Goal: Entertainment & Leisure: Browse casually

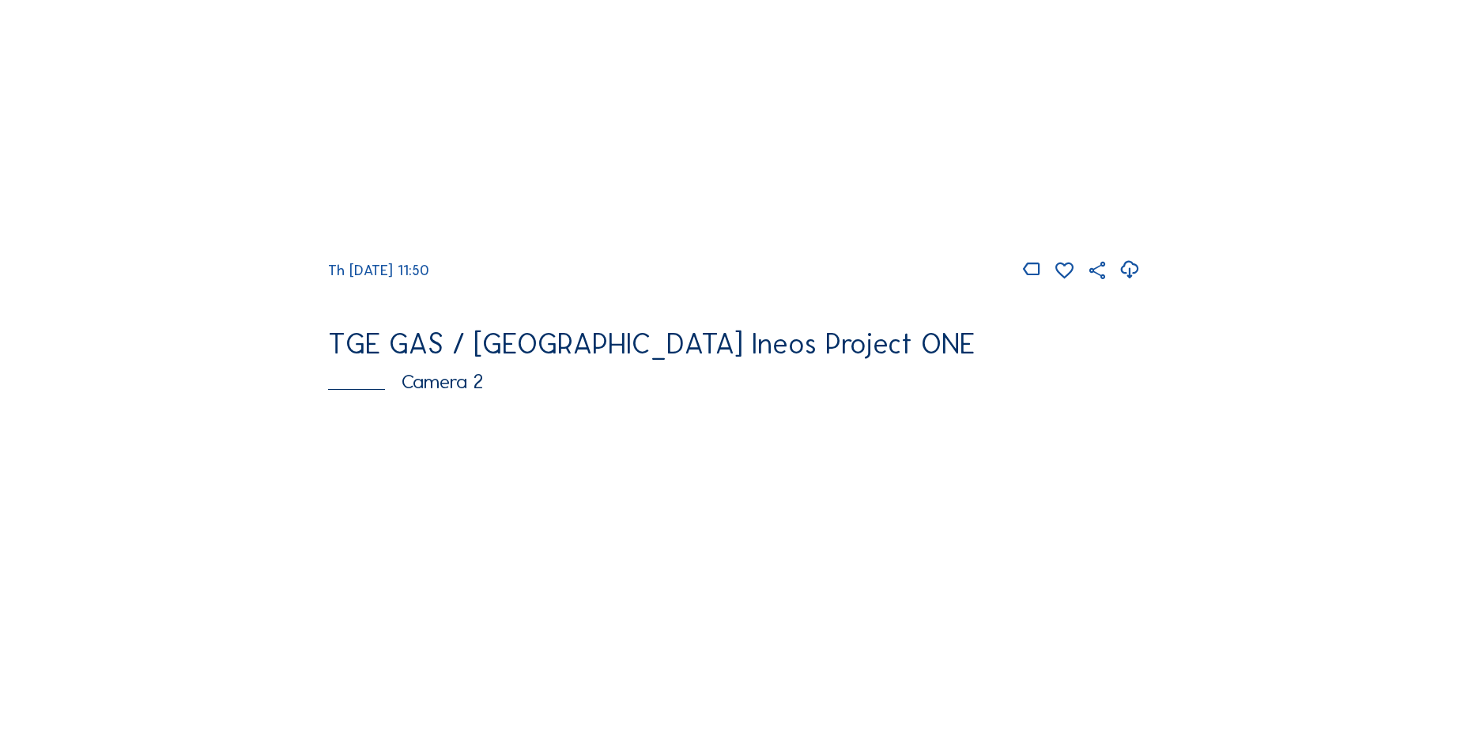
scroll to position [237, 0]
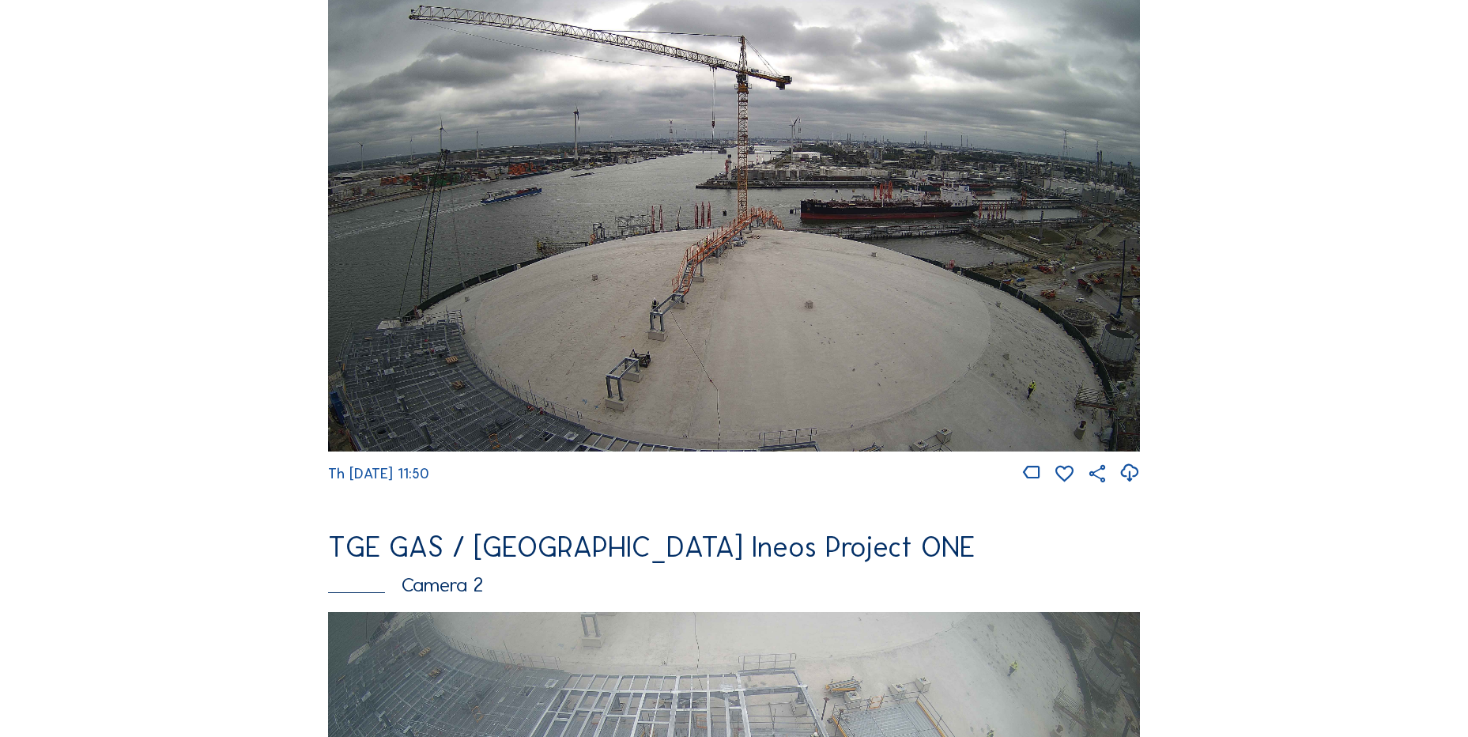
click at [1134, 472] on icon at bounding box center [1129, 473] width 21 height 26
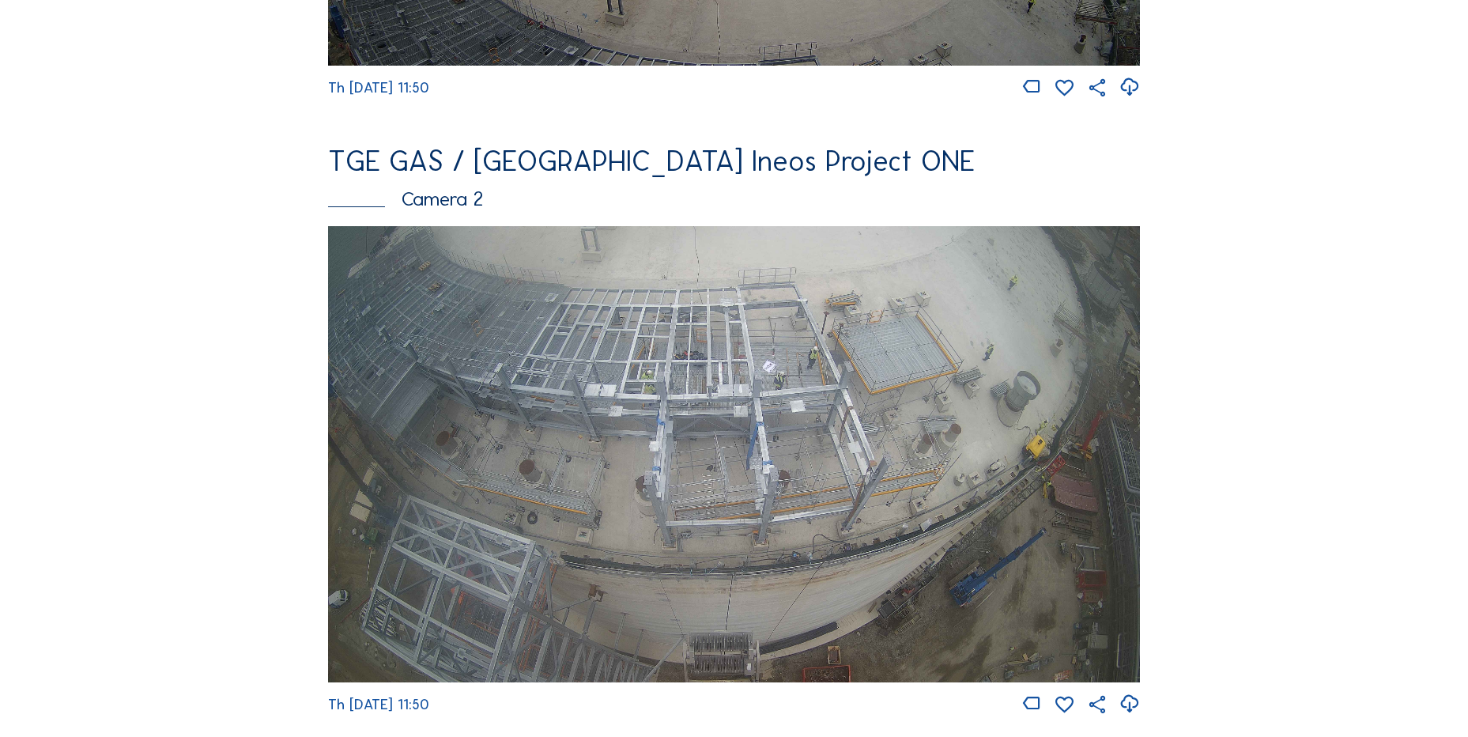
scroll to position [307, 0]
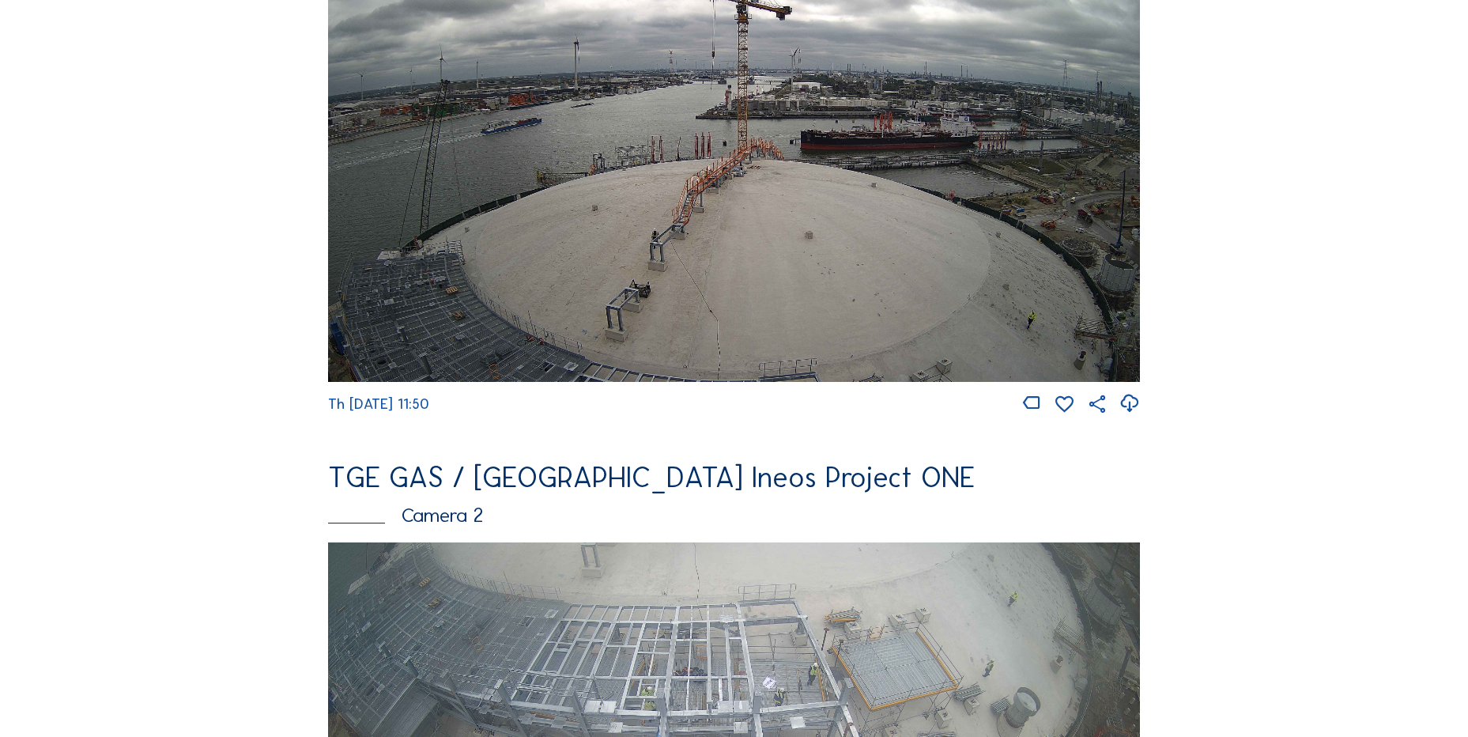
click at [1130, 417] on icon at bounding box center [1129, 404] width 21 height 26
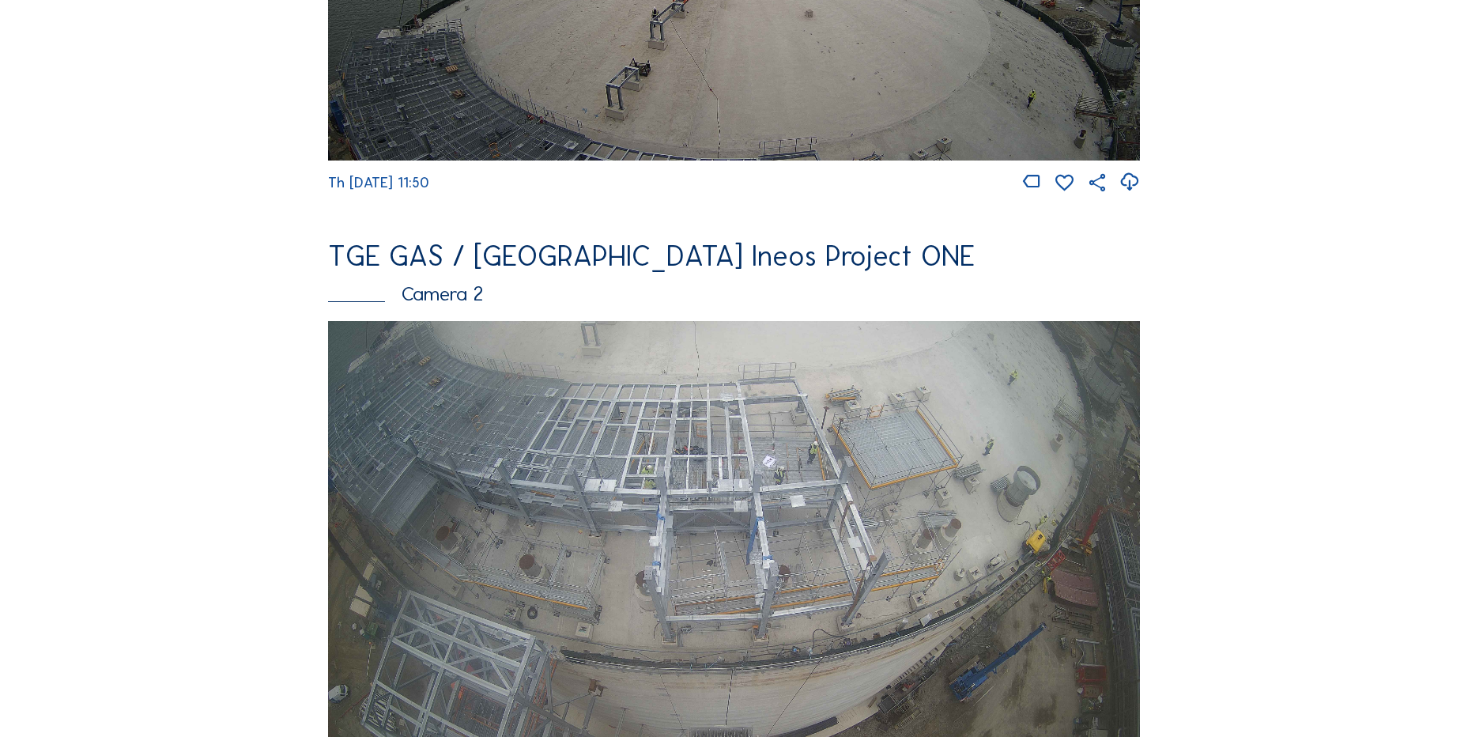
scroll to position [623, 0]
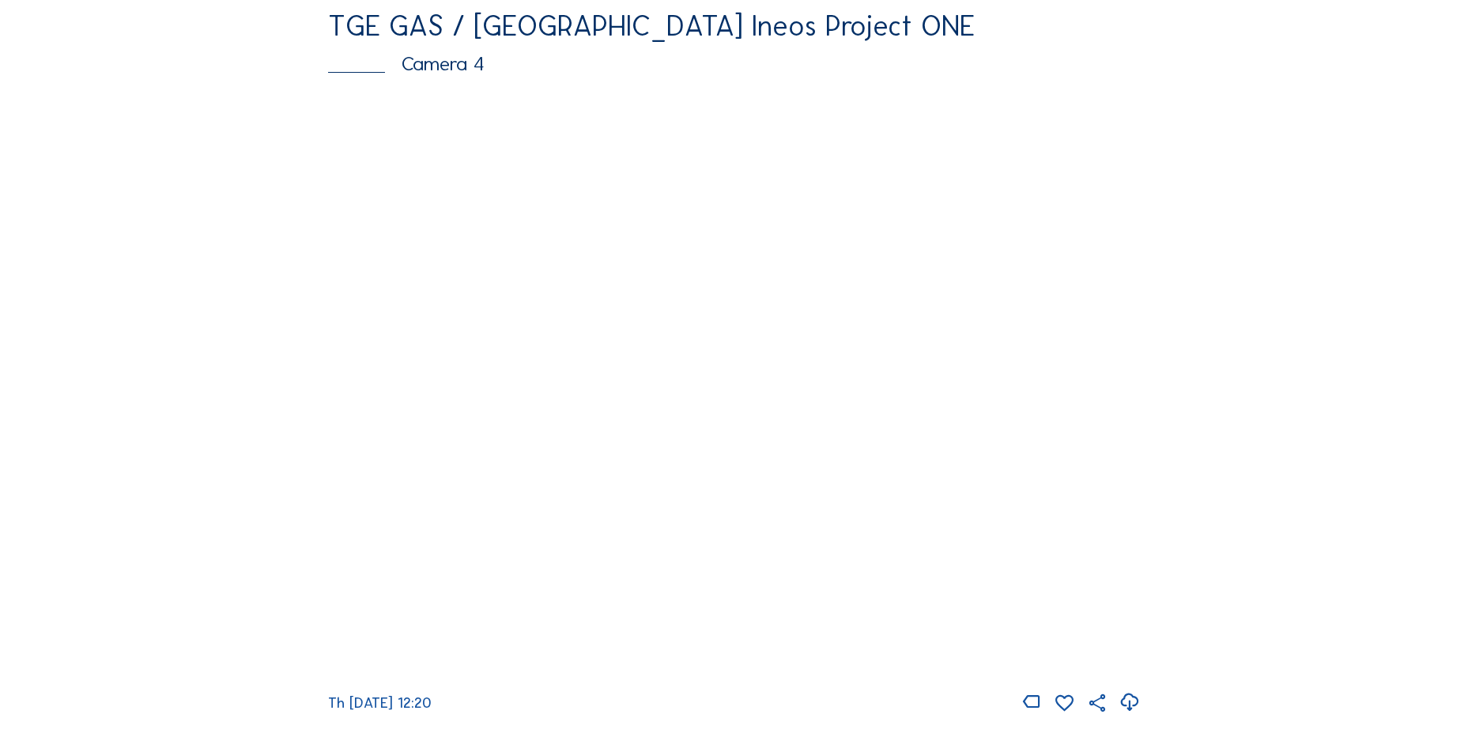
scroll to position [1581, 0]
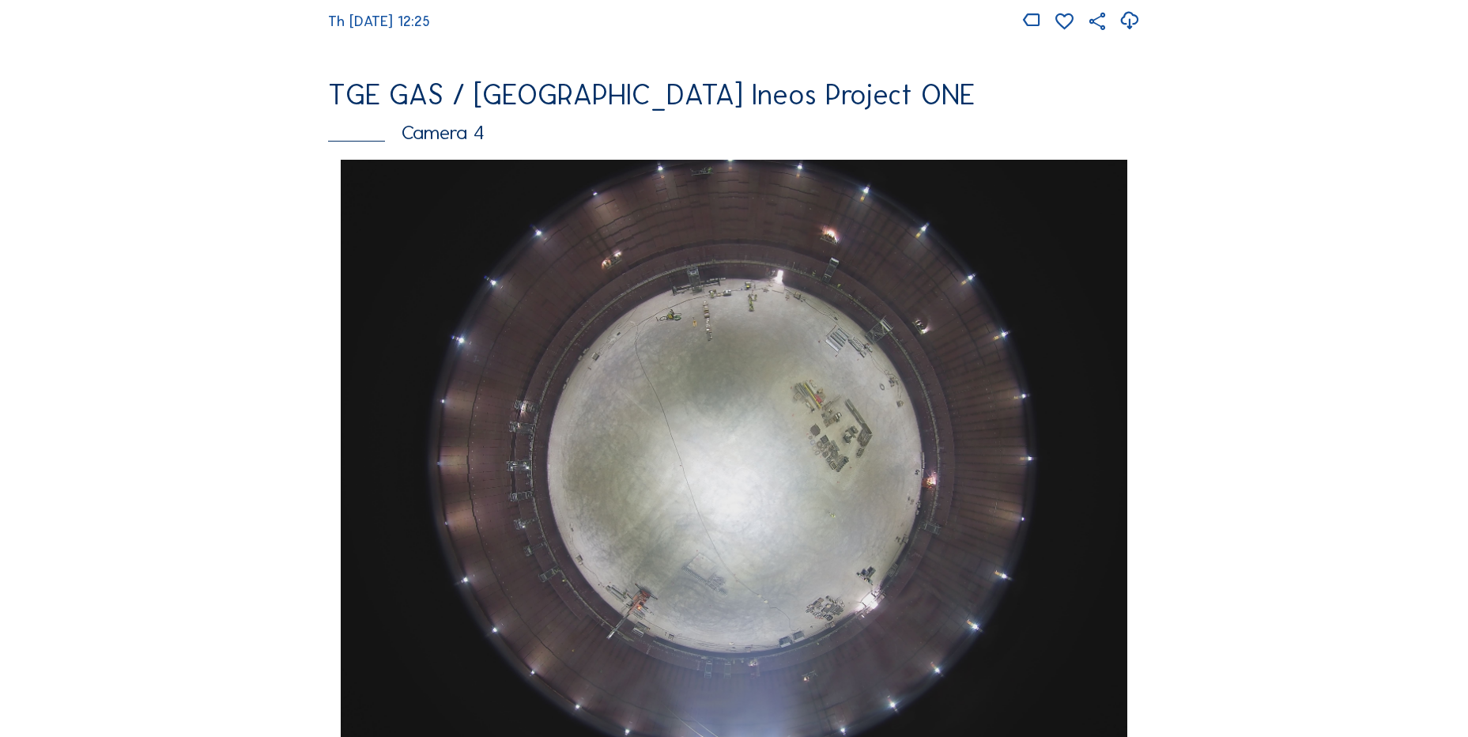
scroll to position [1660, 0]
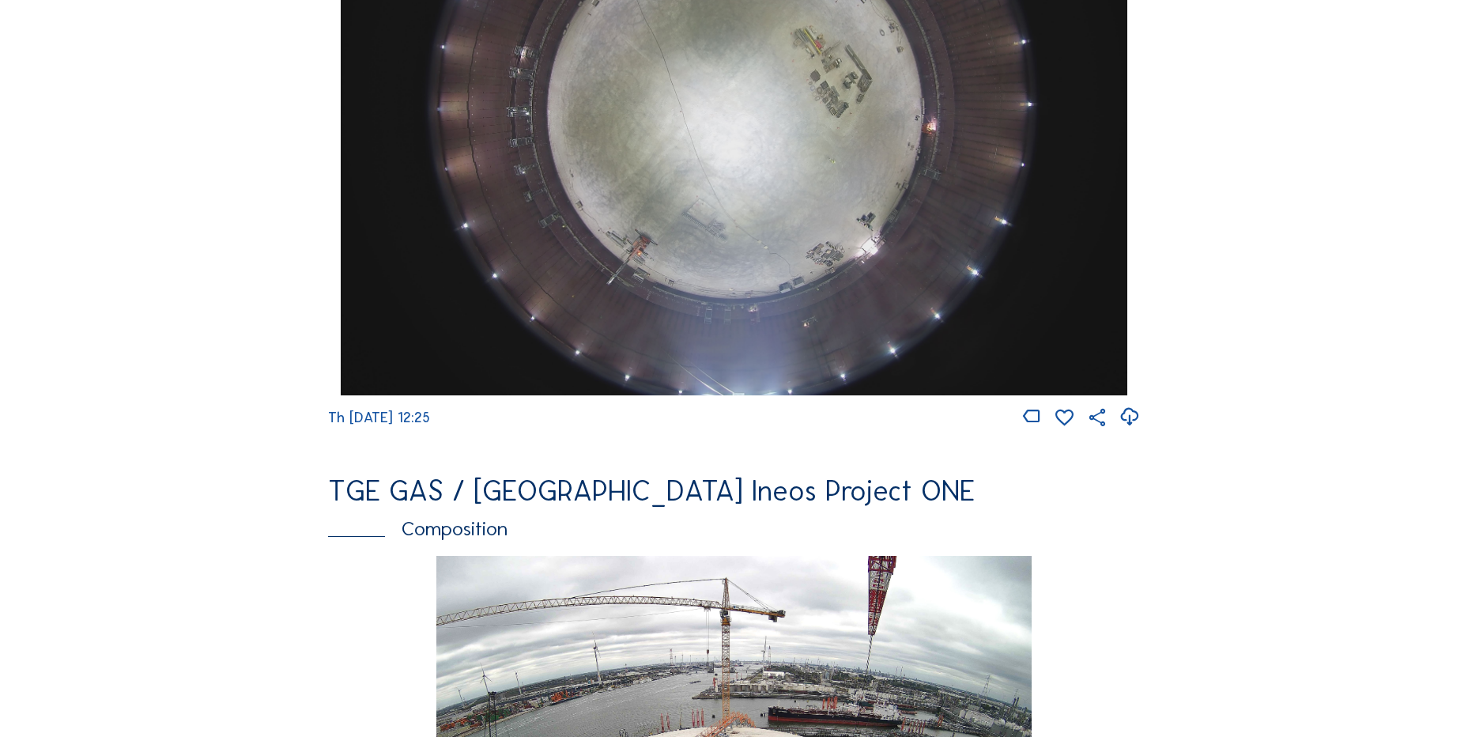
click at [1128, 430] on icon at bounding box center [1129, 417] width 21 height 26
click at [87, 426] on div "Cameras Timelapses My C-Site Feed Photo Show Map Search Fullscreen TGE GAS / An…" at bounding box center [734, 106] width 1468 height 3532
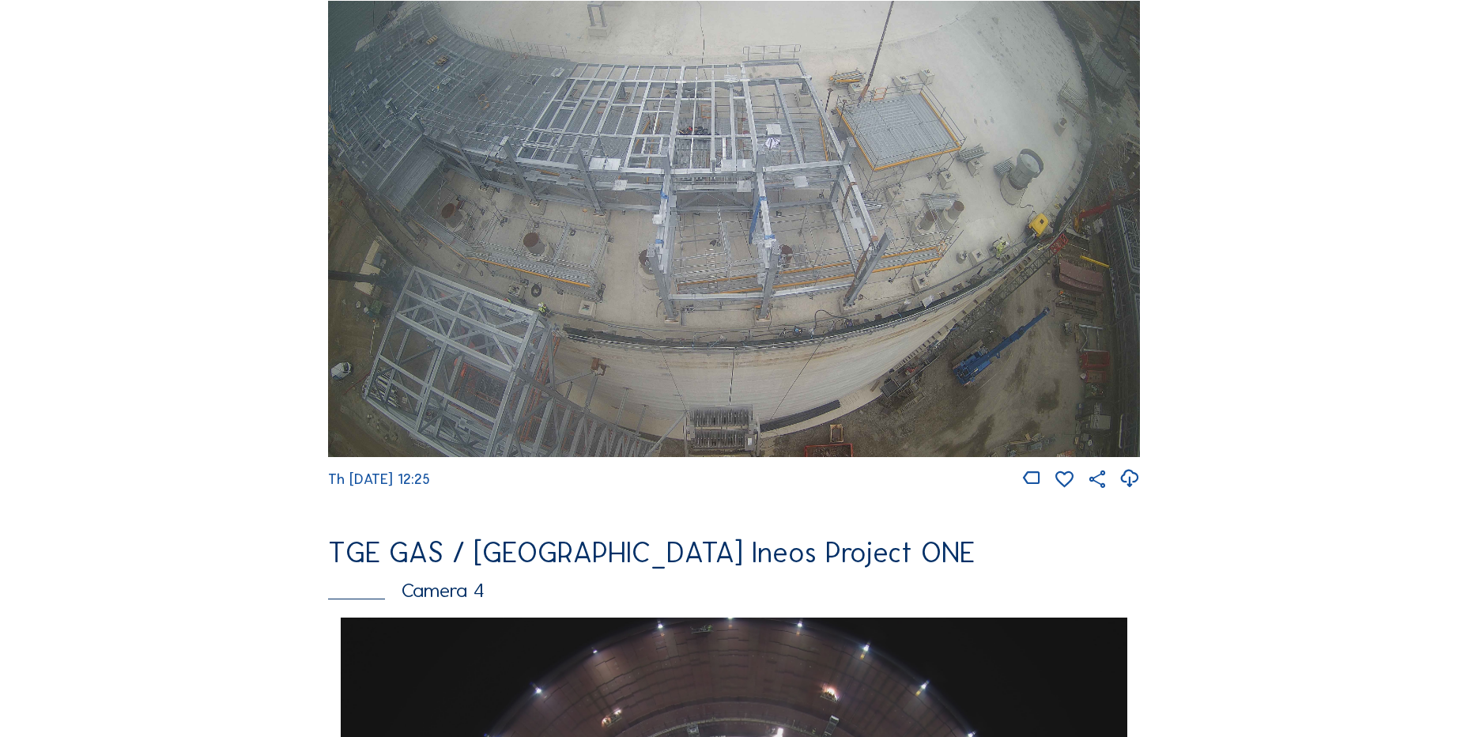
scroll to position [870, 0]
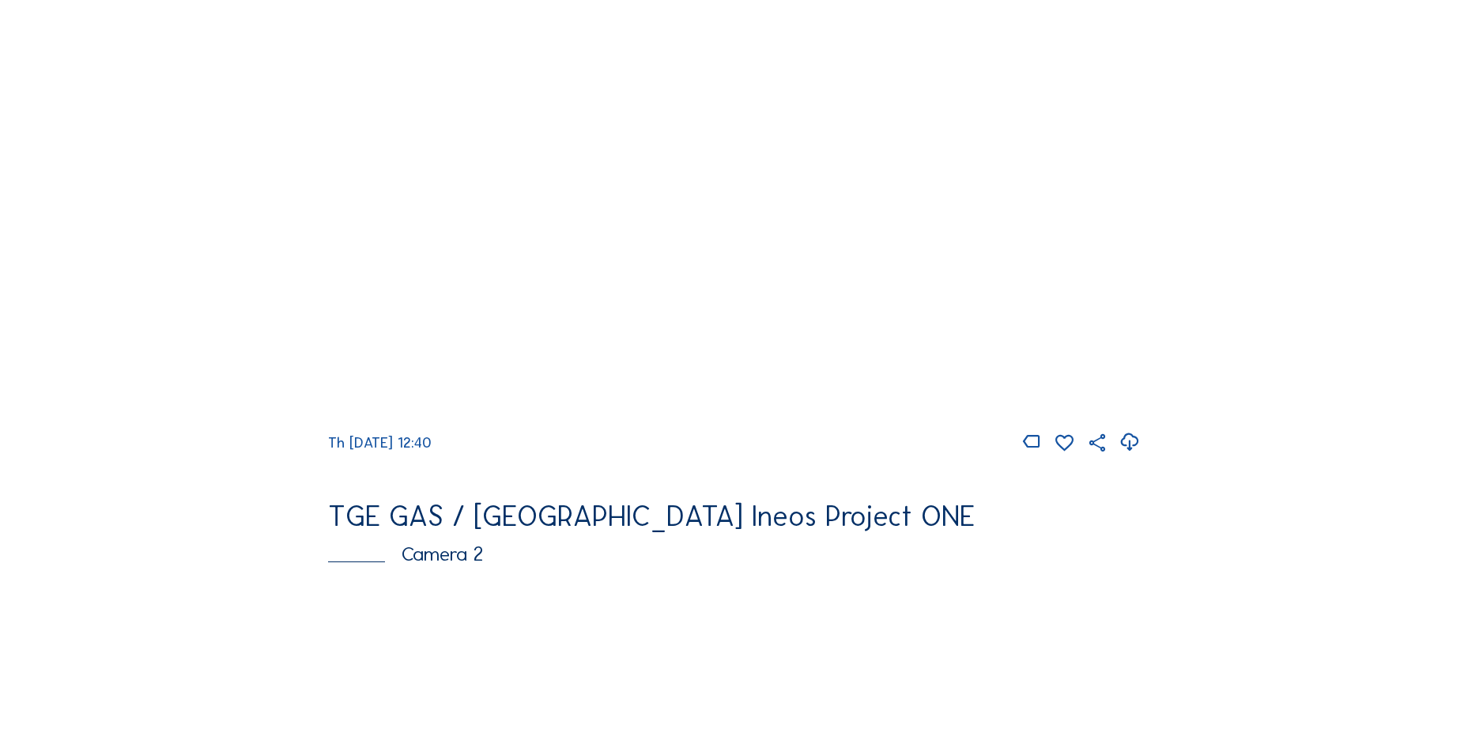
scroll to position [158, 0]
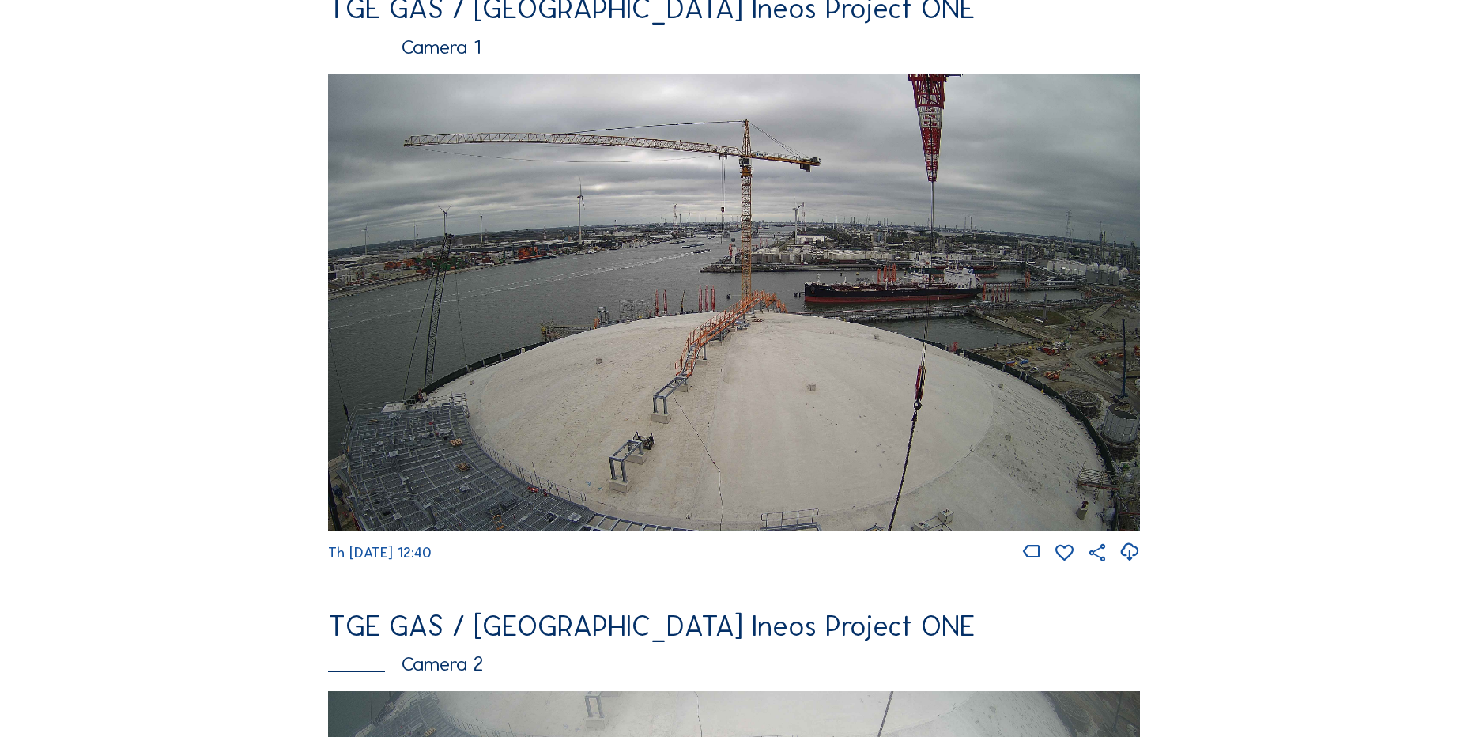
click at [1136, 558] on icon at bounding box center [1129, 552] width 21 height 26
click at [450, 356] on img at bounding box center [734, 302] width 812 height 457
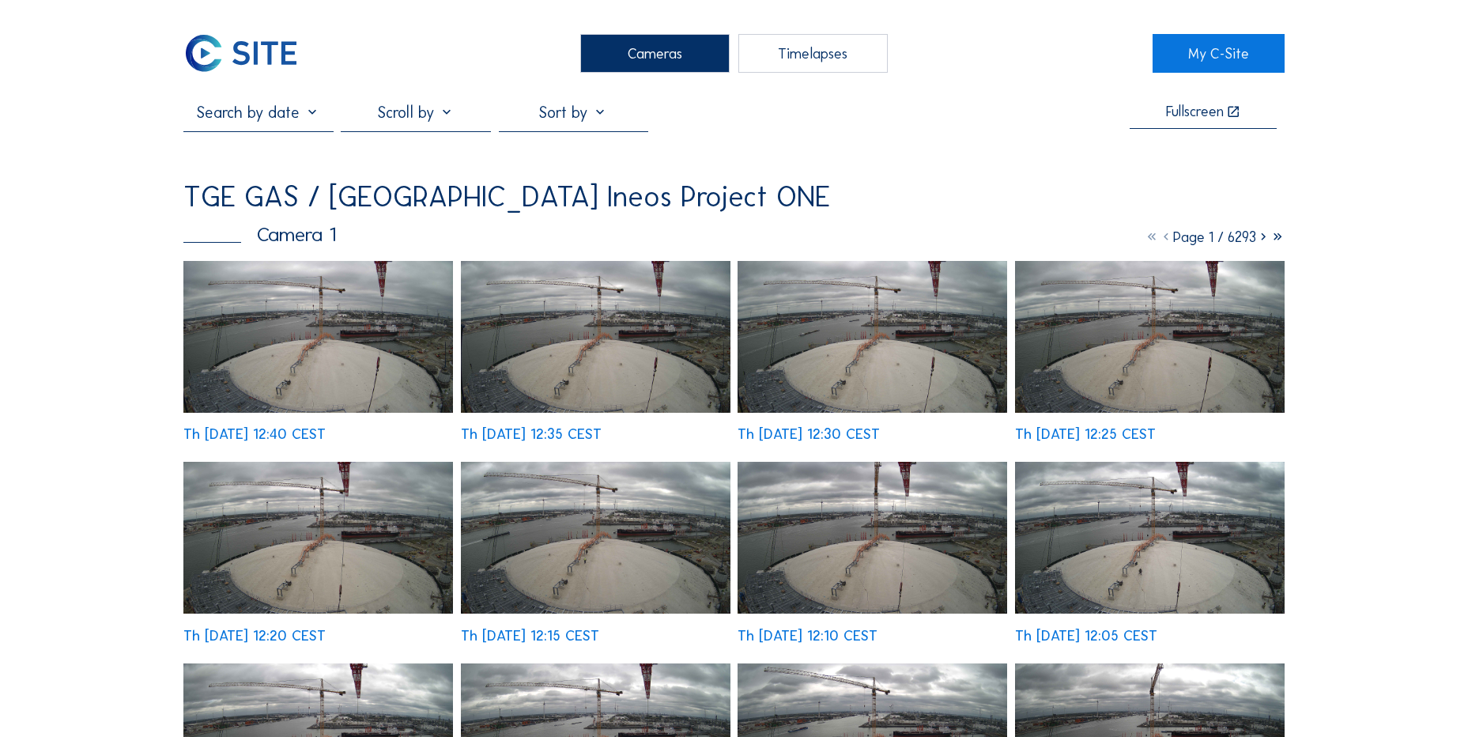
click at [277, 305] on img at bounding box center [318, 337] width 270 height 152
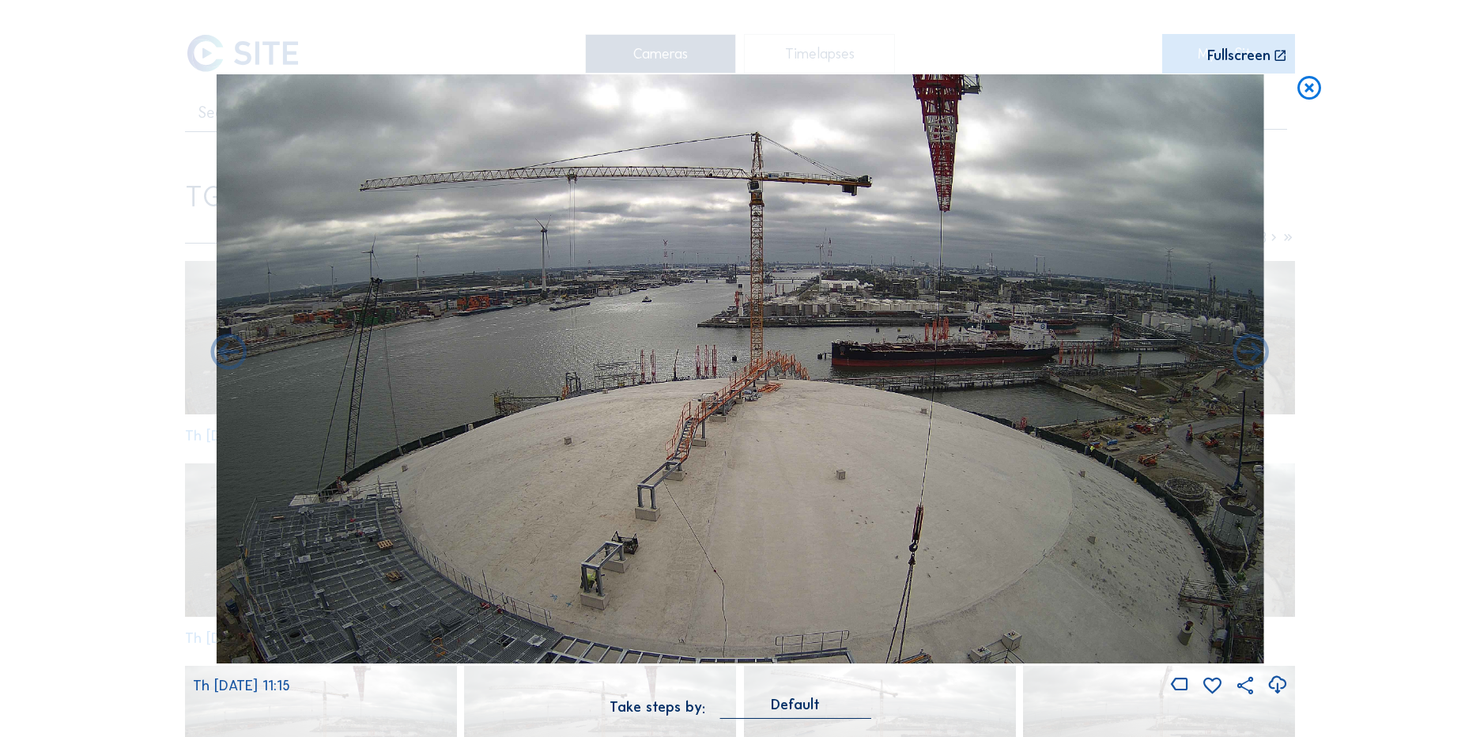
click at [1301, 99] on icon at bounding box center [1309, 88] width 28 height 29
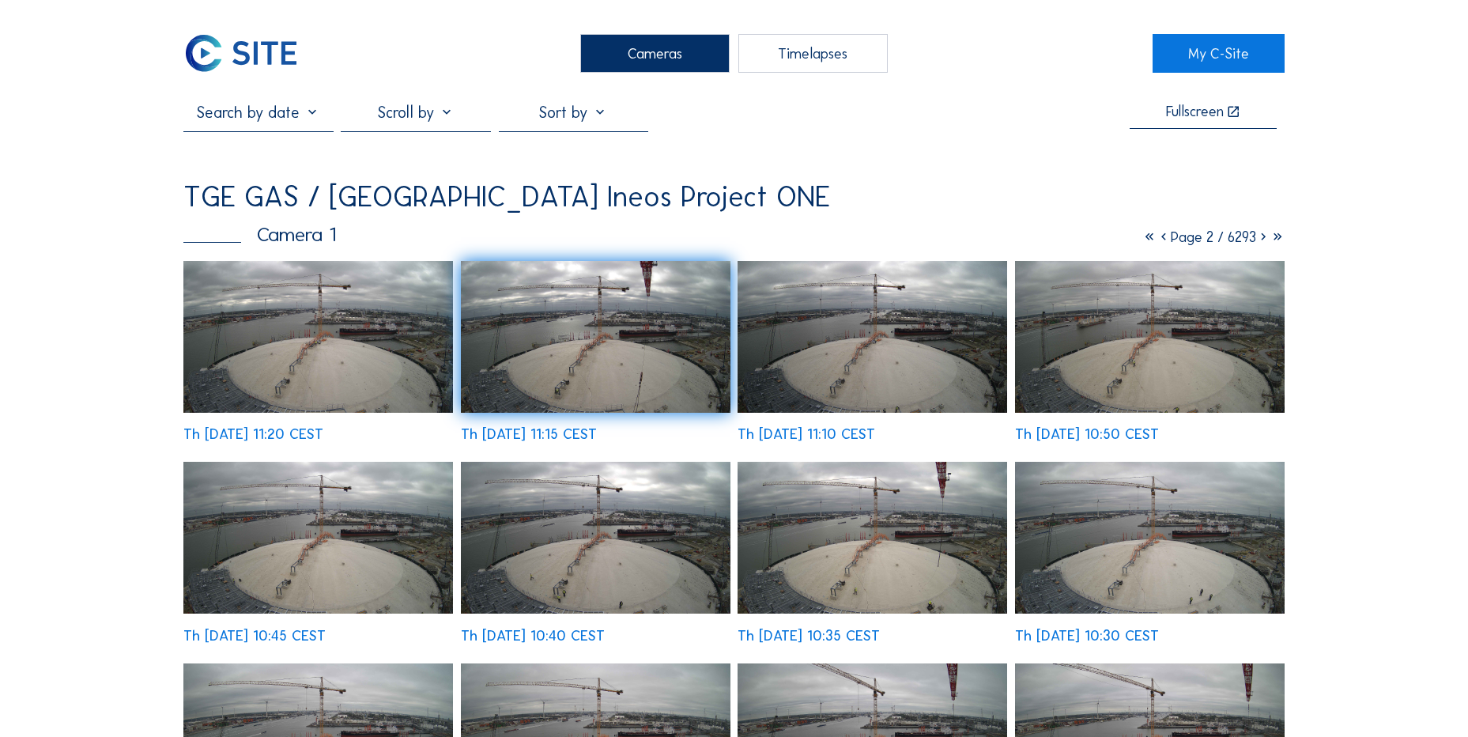
click at [249, 69] on img at bounding box center [240, 53] width 115 height 39
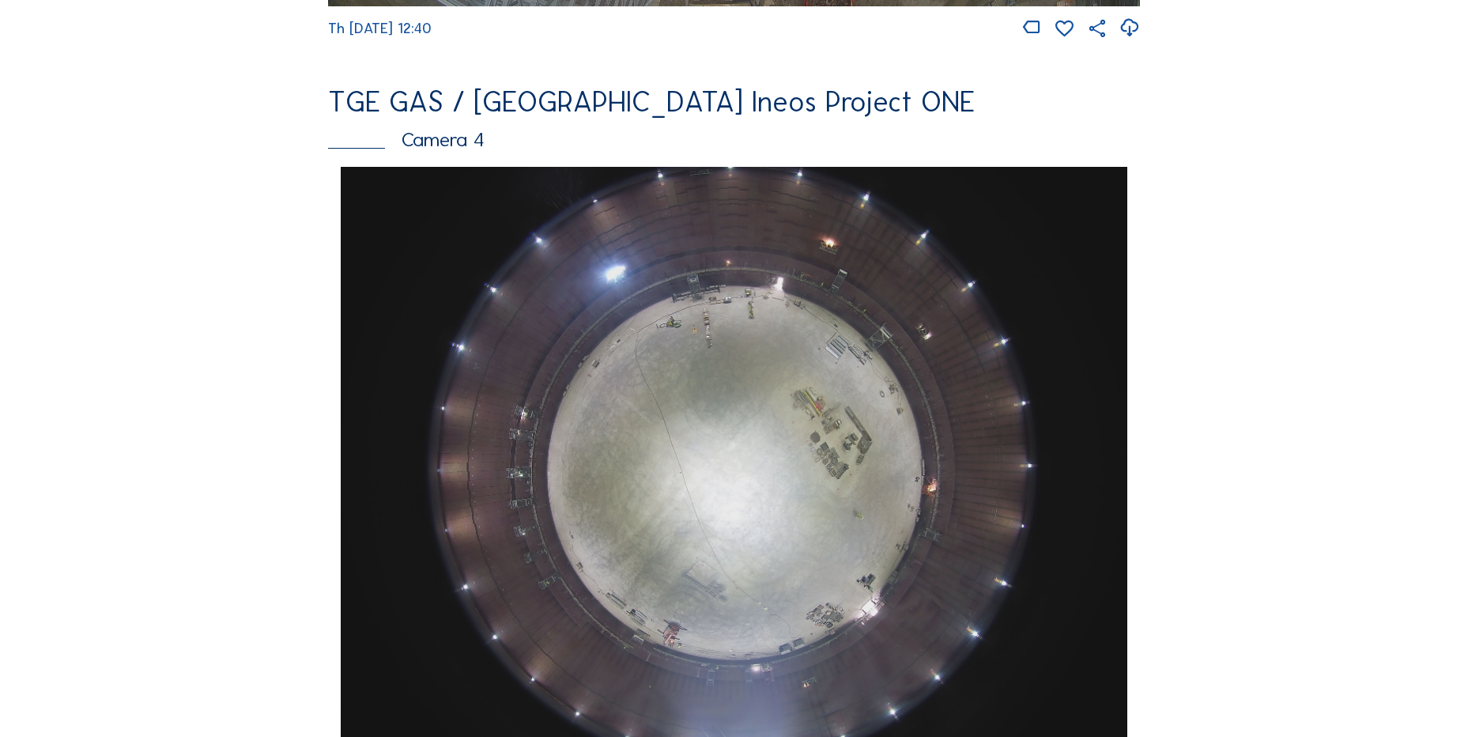
scroll to position [1581, 0]
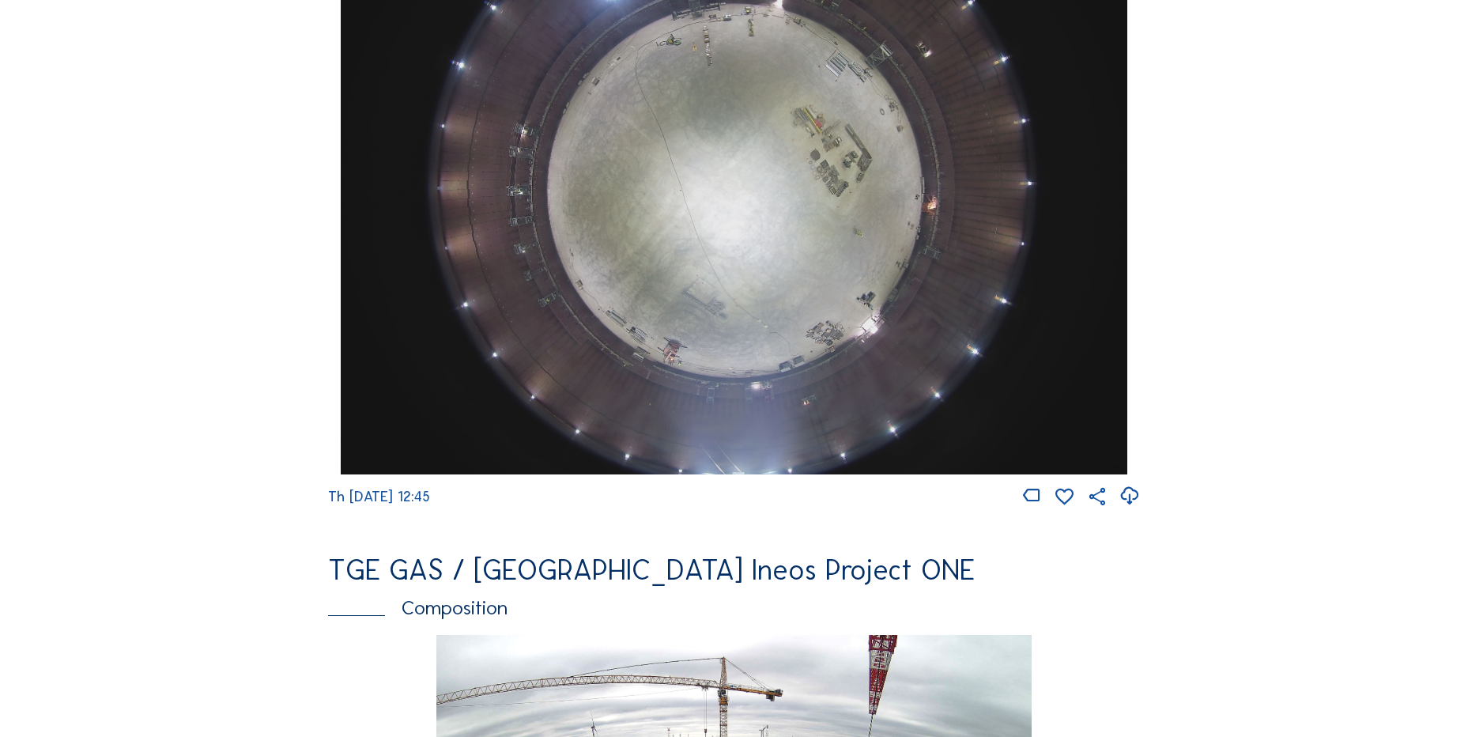
click at [1129, 506] on icon at bounding box center [1129, 496] width 21 height 26
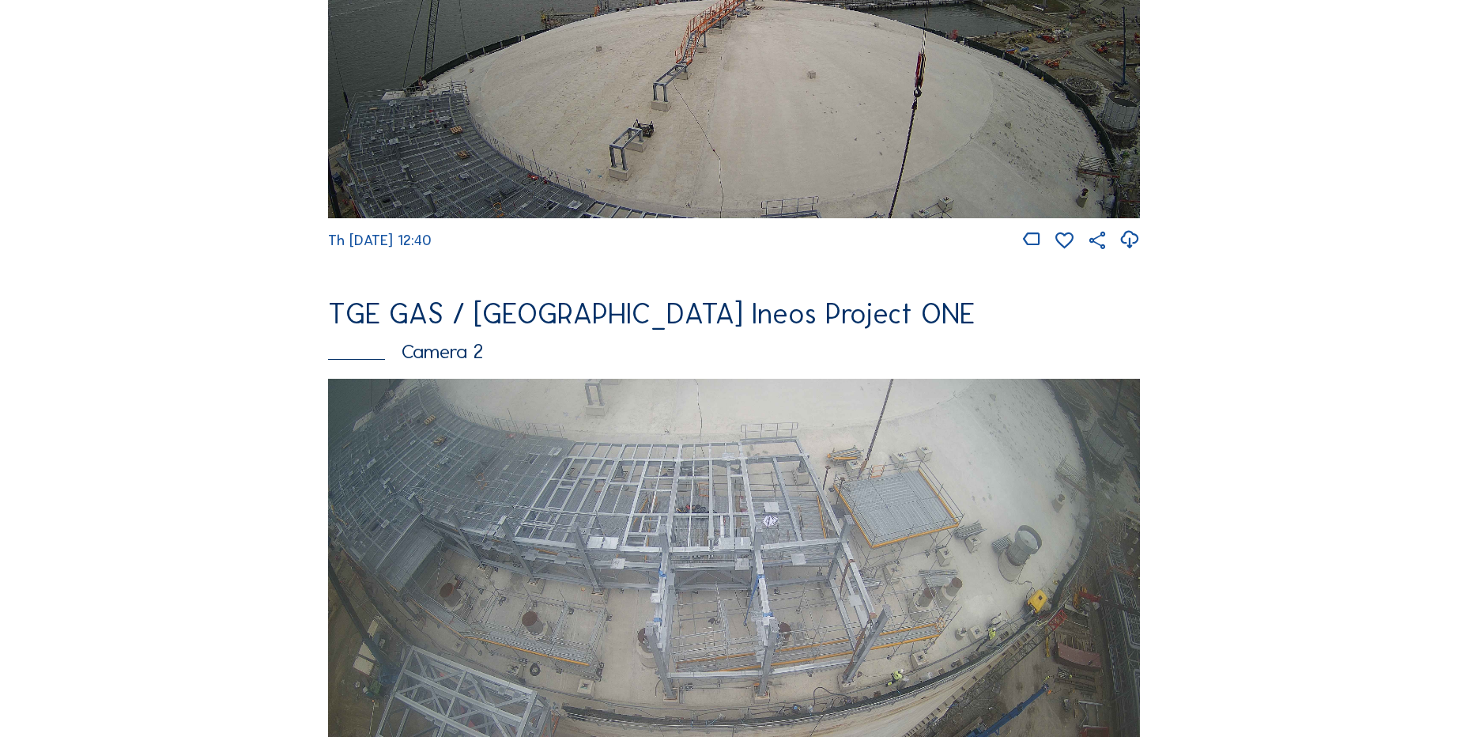
scroll to position [553, 0]
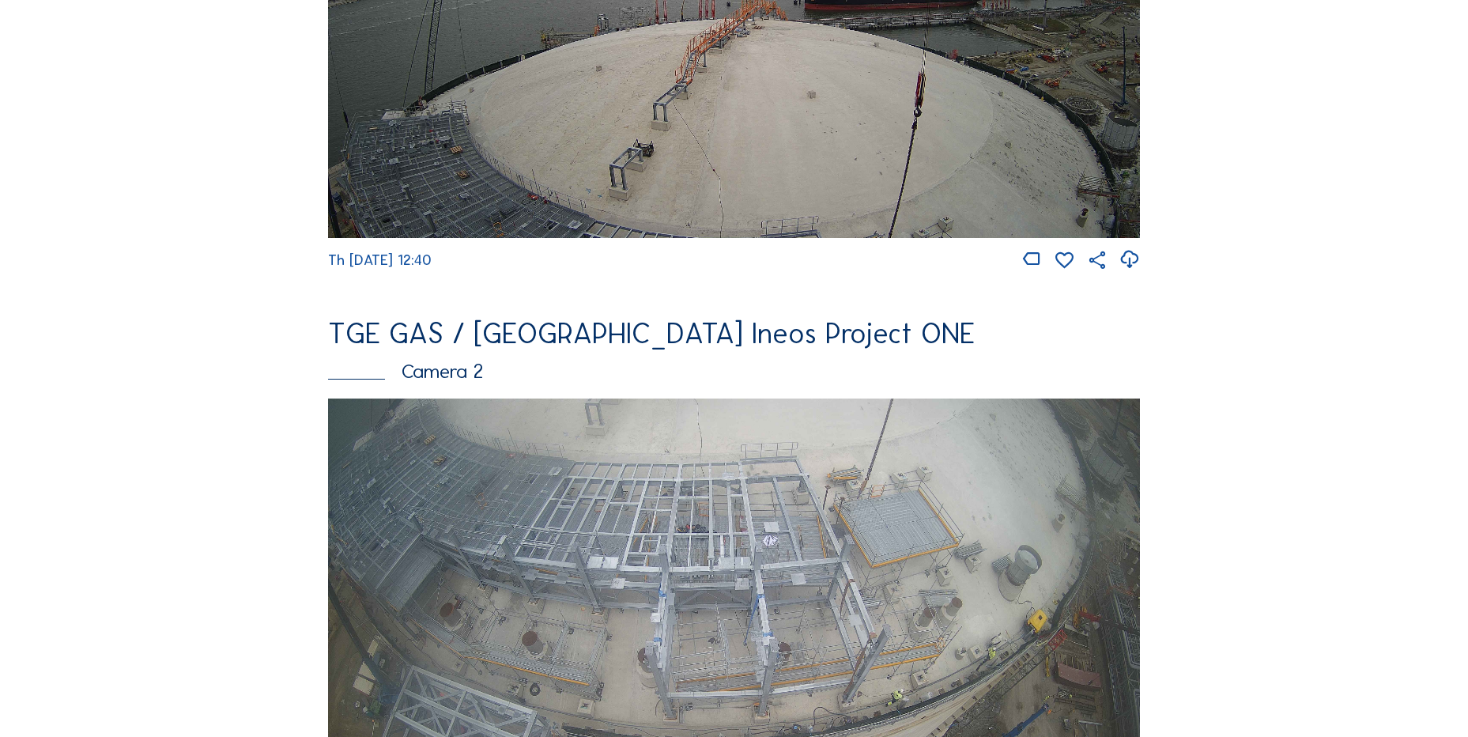
scroll to position [237, 0]
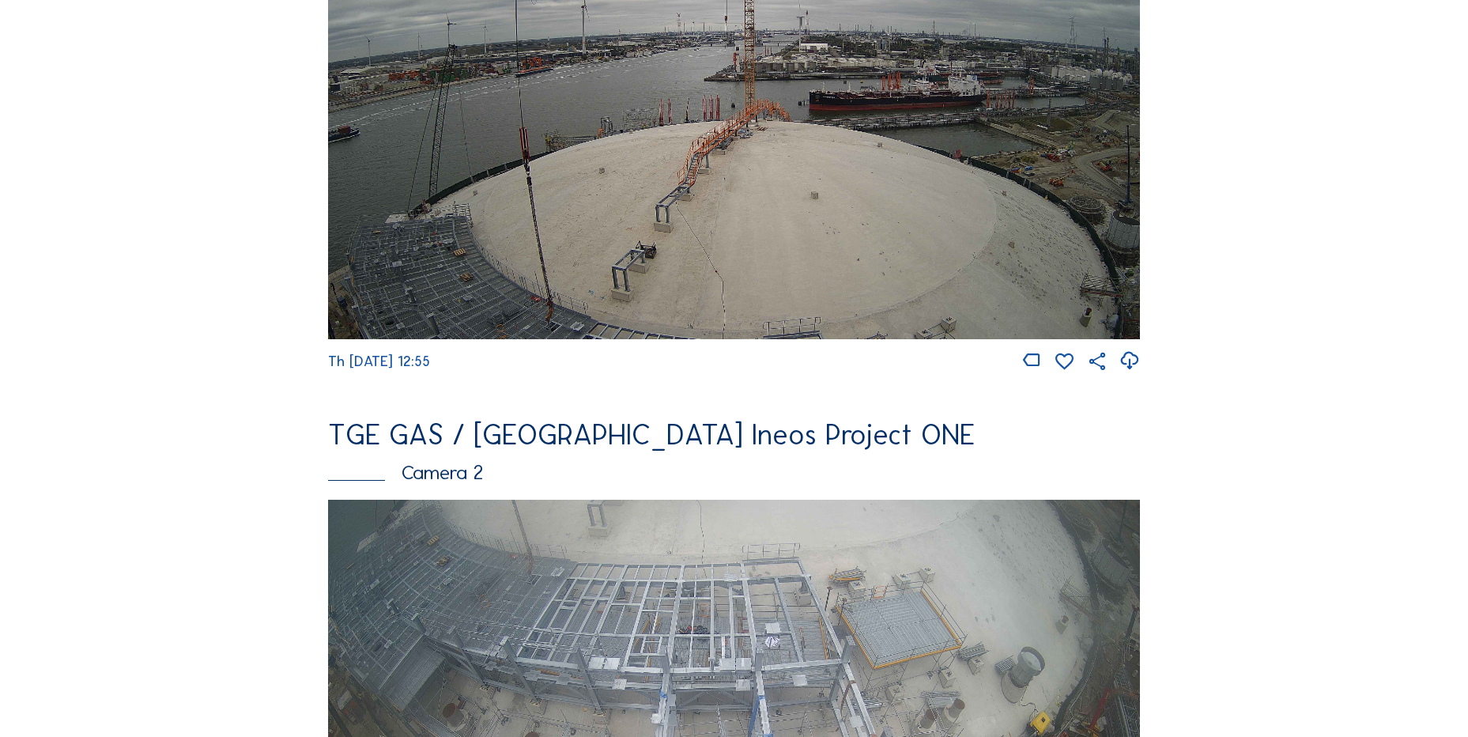
scroll to position [553, 0]
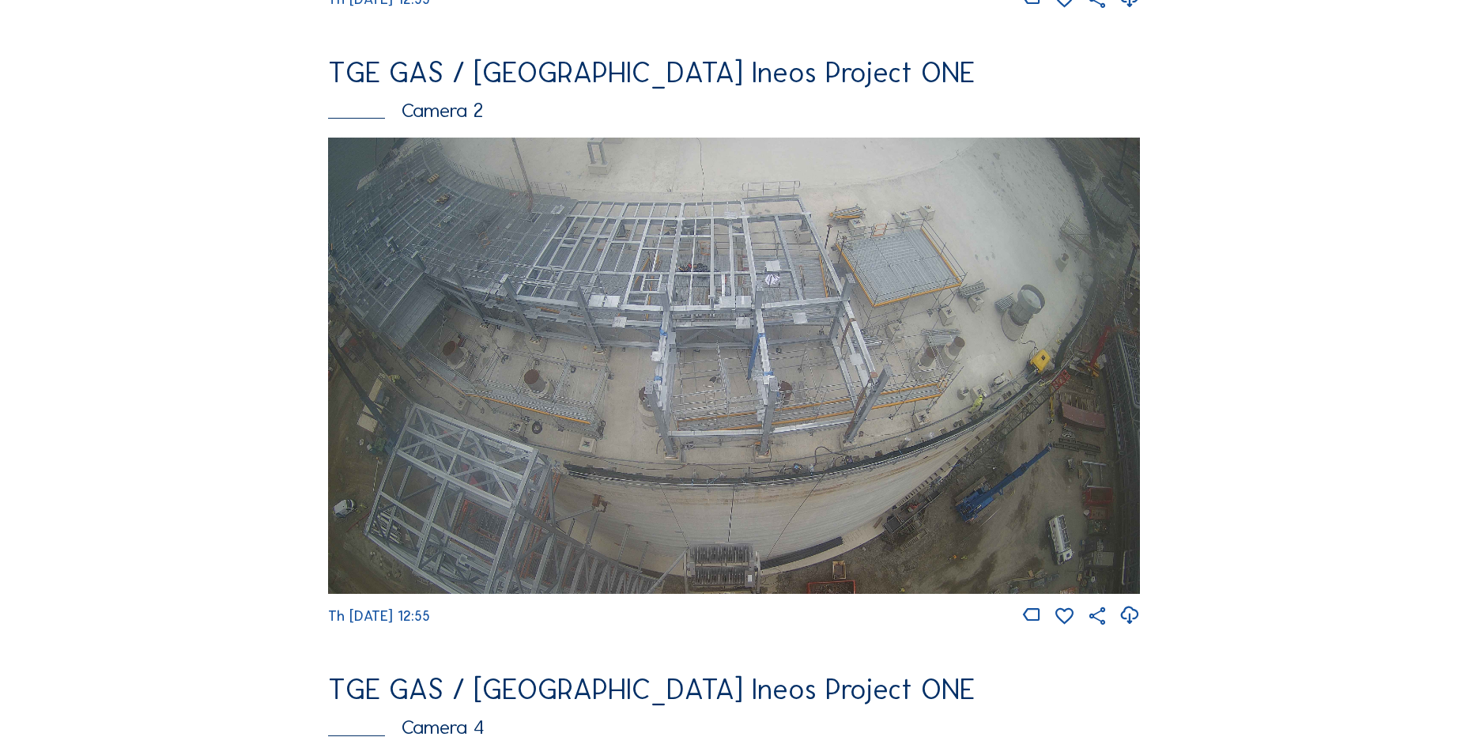
scroll to position [395, 0]
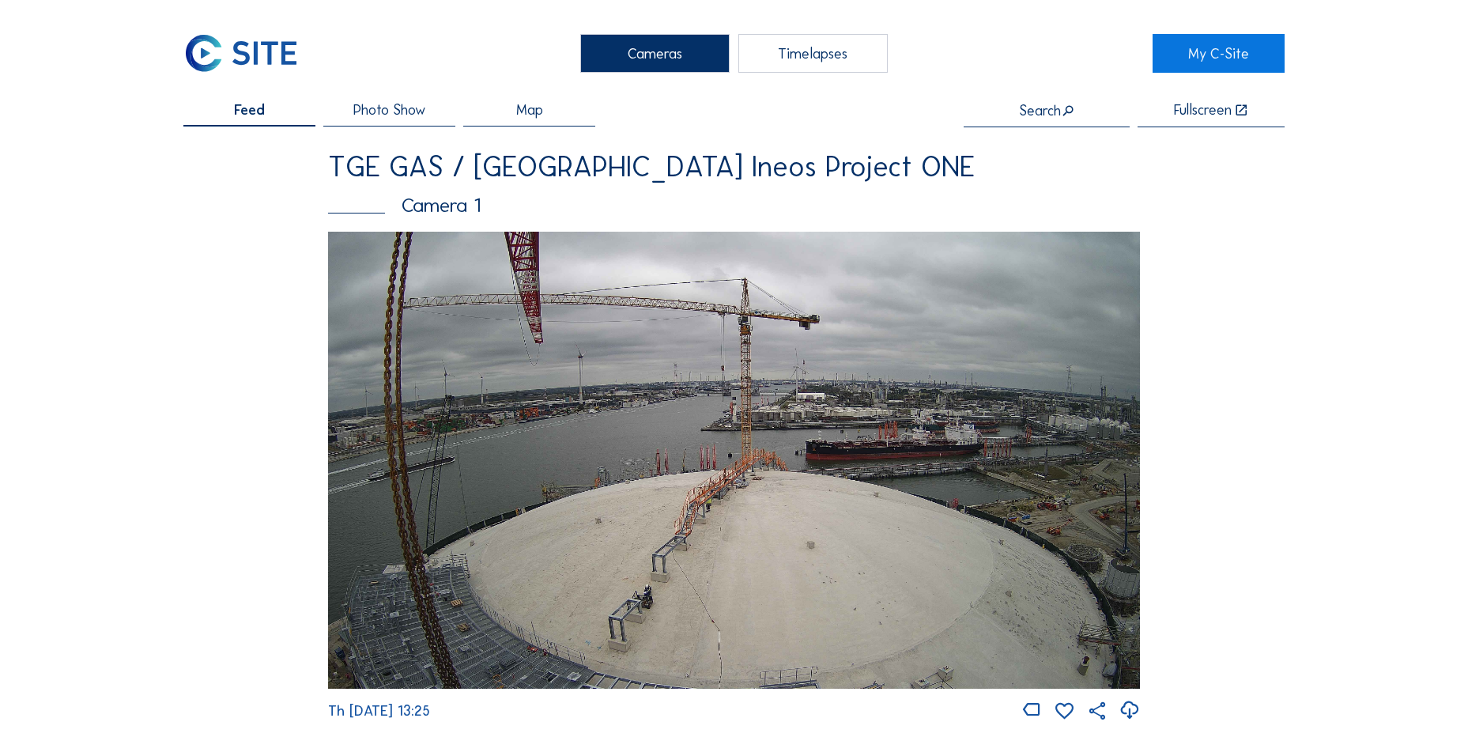
drag, startPoint x: 208, startPoint y: 404, endPoint x: 187, endPoint y: 408, distance: 21.7
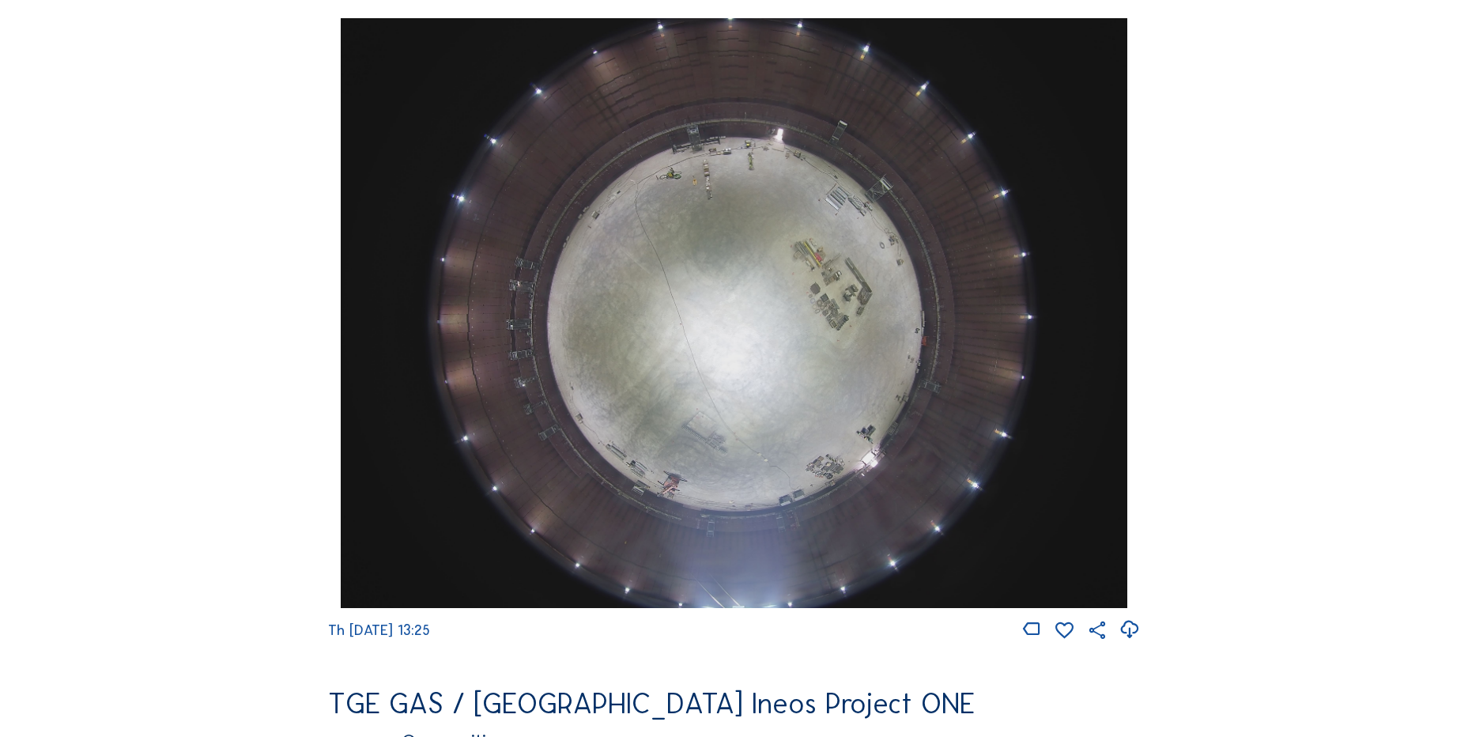
scroll to position [1581, 0]
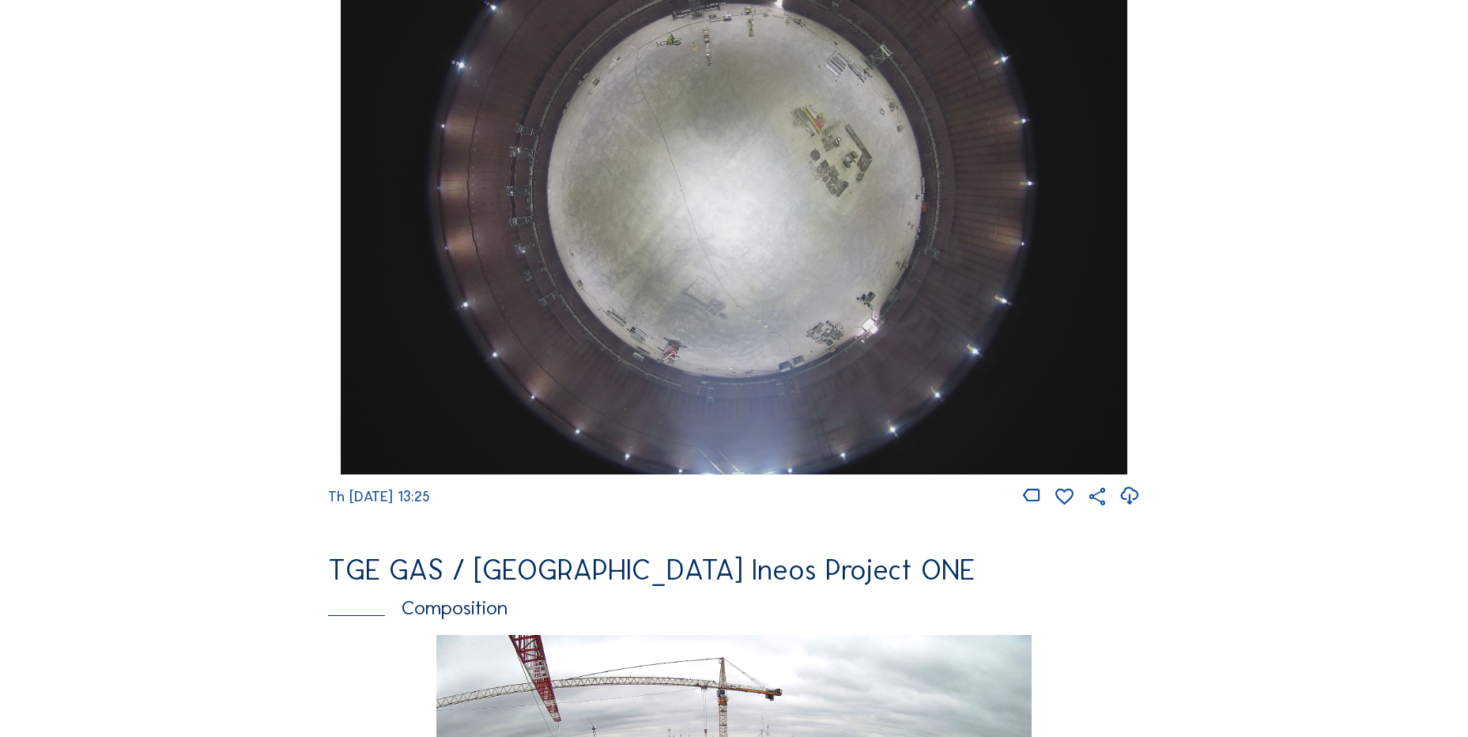
click at [1132, 500] on icon at bounding box center [1129, 496] width 21 height 26
drag, startPoint x: 259, startPoint y: 404, endPoint x: 262, endPoint y: 395, distance: 9.3
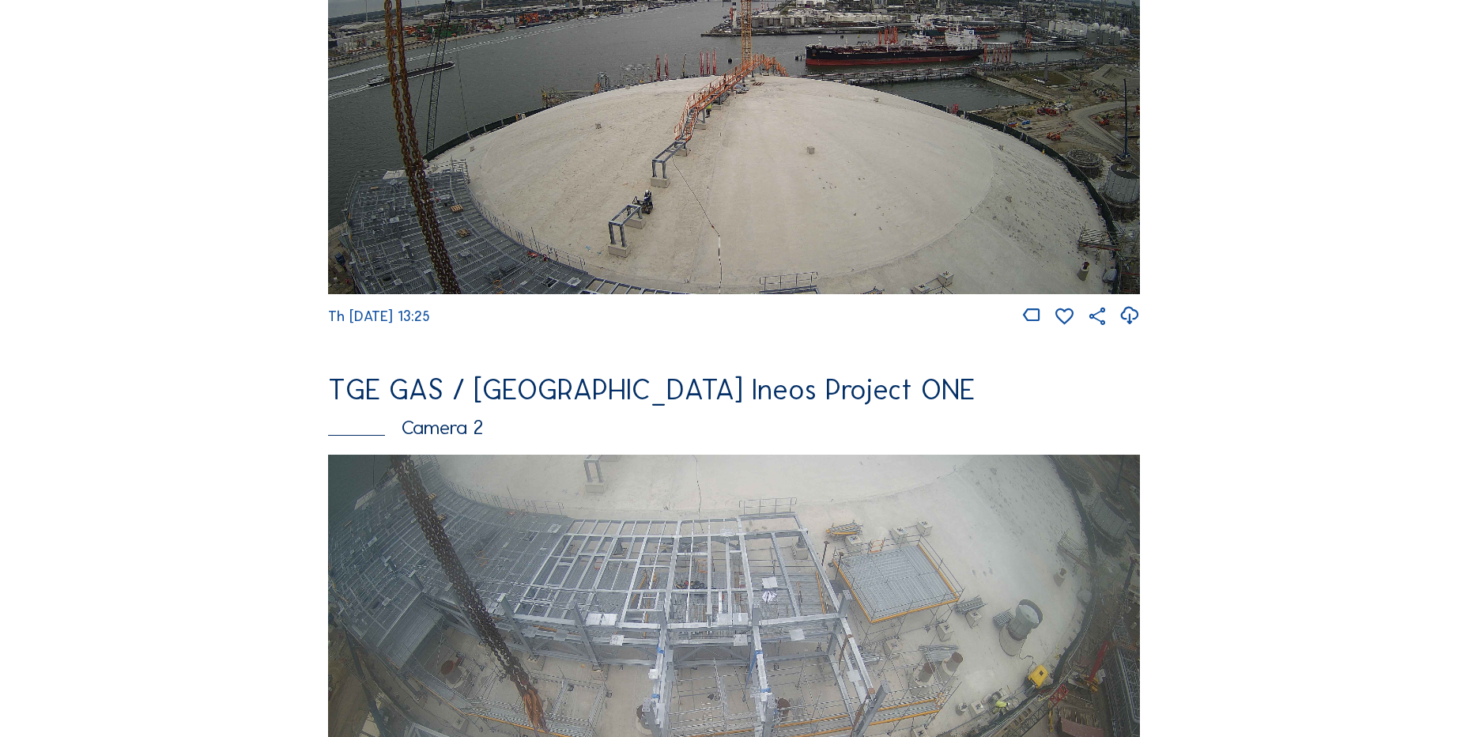
scroll to position [237, 0]
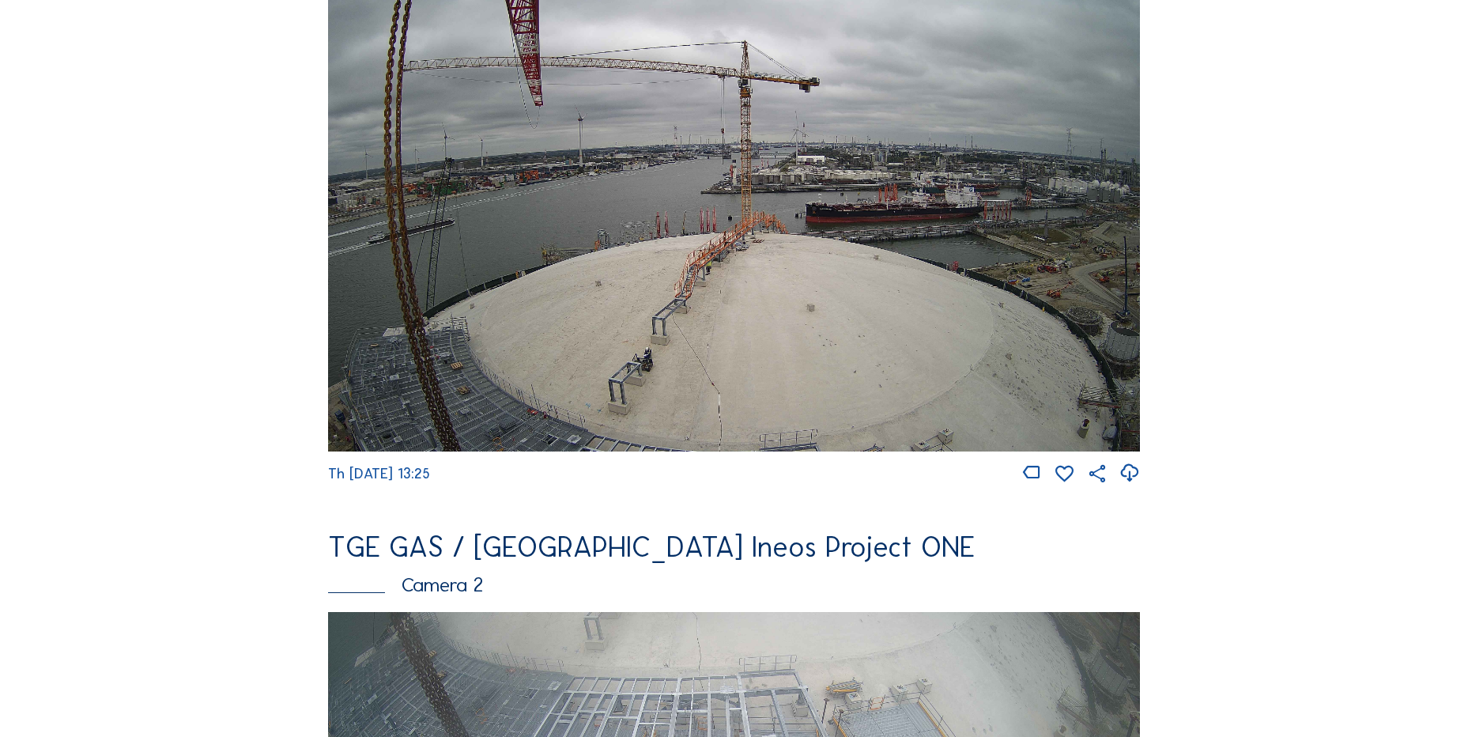
click at [1134, 476] on icon at bounding box center [1129, 473] width 21 height 26
click at [643, 308] on img at bounding box center [734, 222] width 812 height 457
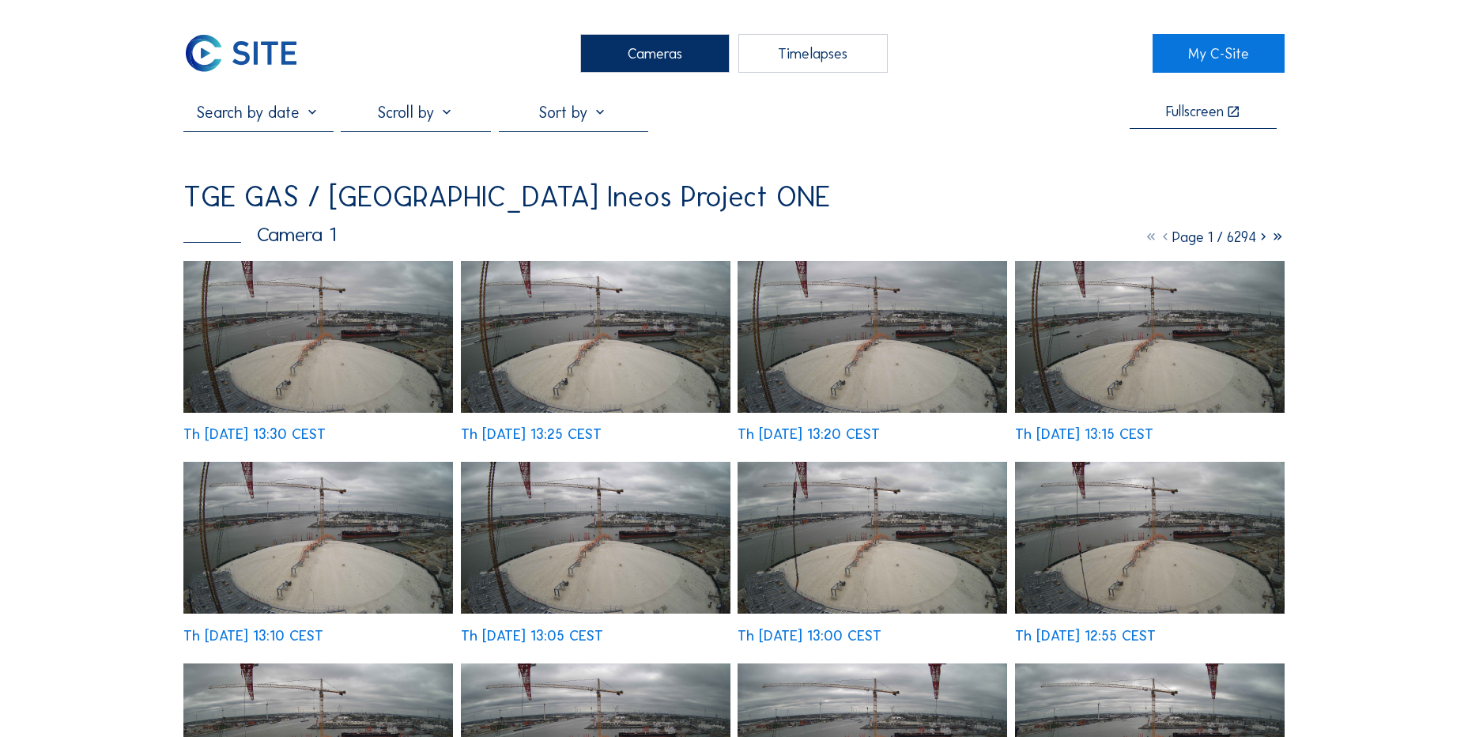
click at [301, 309] on img at bounding box center [318, 337] width 270 height 152
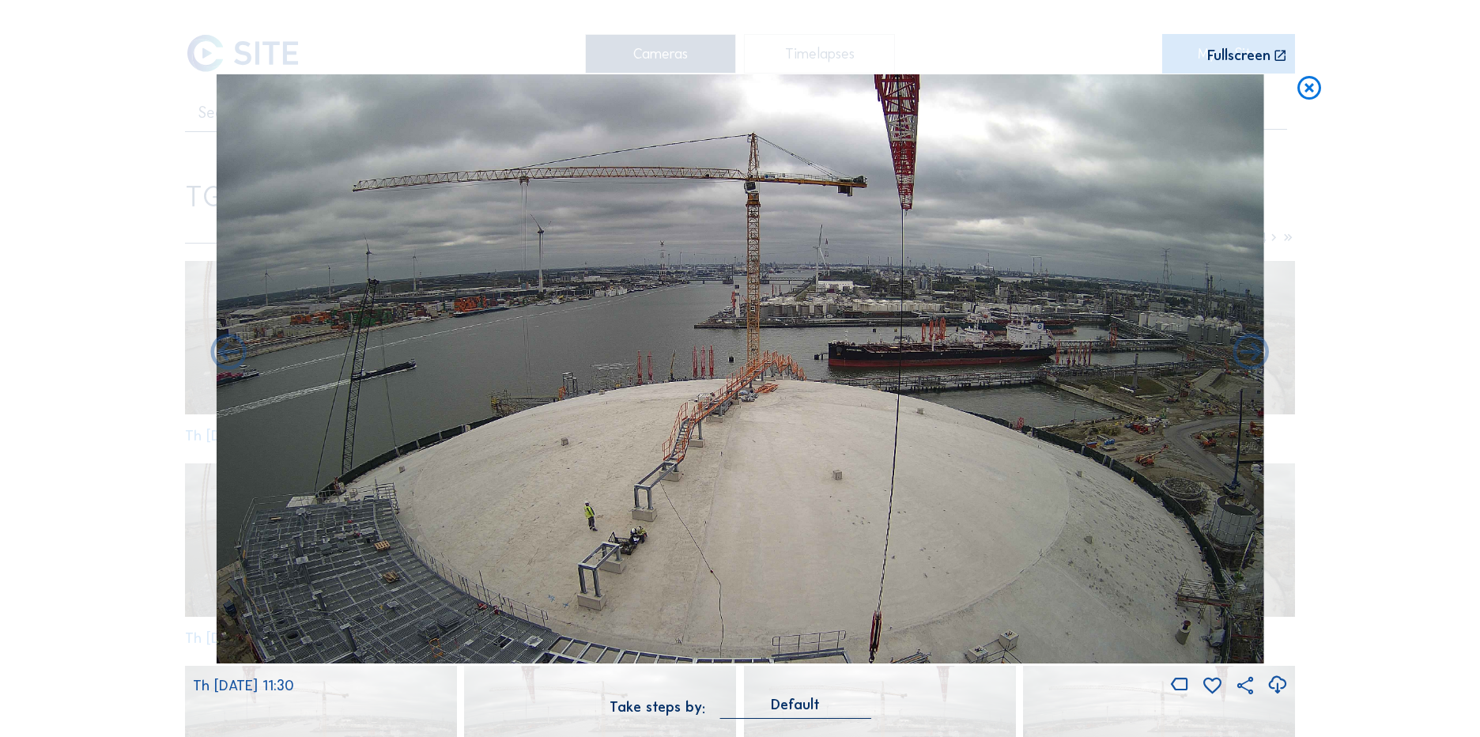
click at [1307, 89] on icon at bounding box center [1309, 88] width 28 height 29
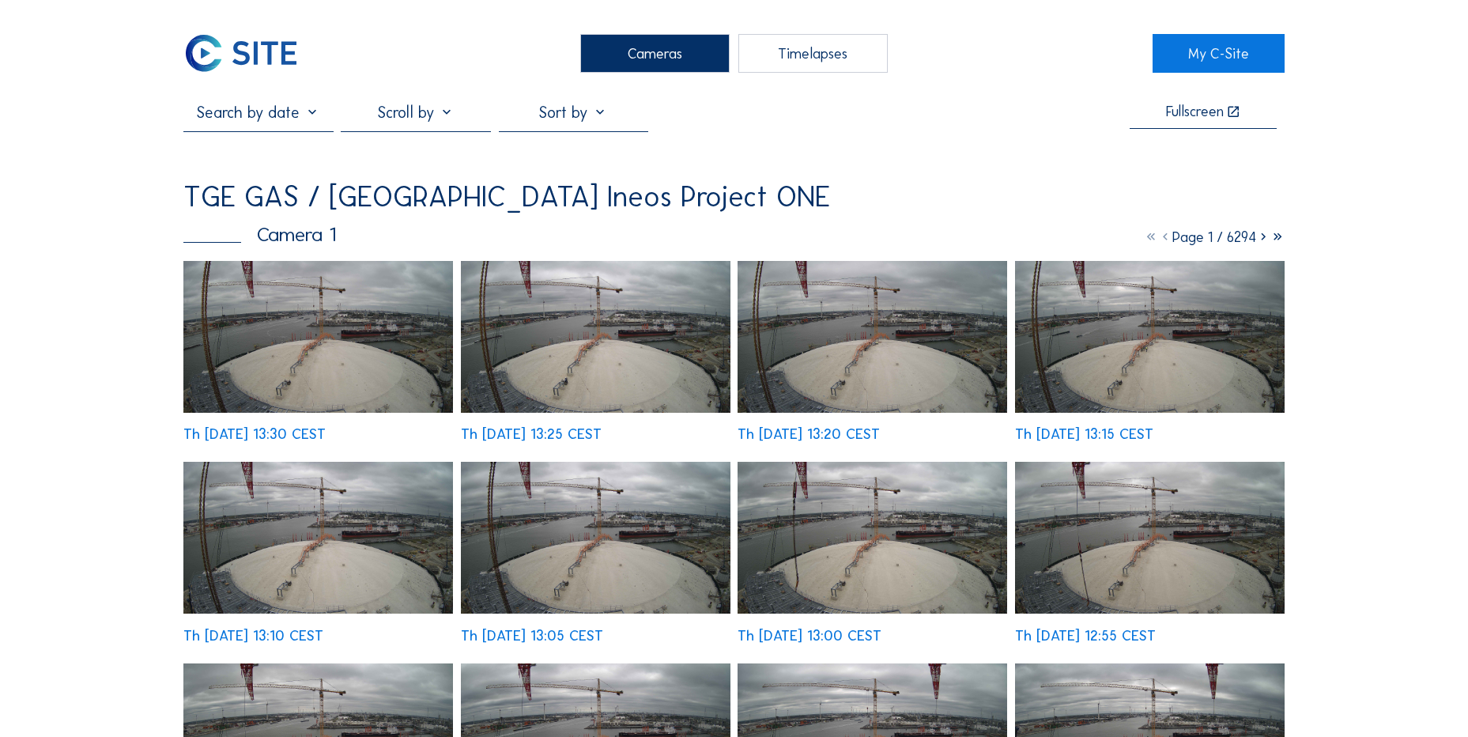
click at [225, 58] on img at bounding box center [240, 53] width 115 height 39
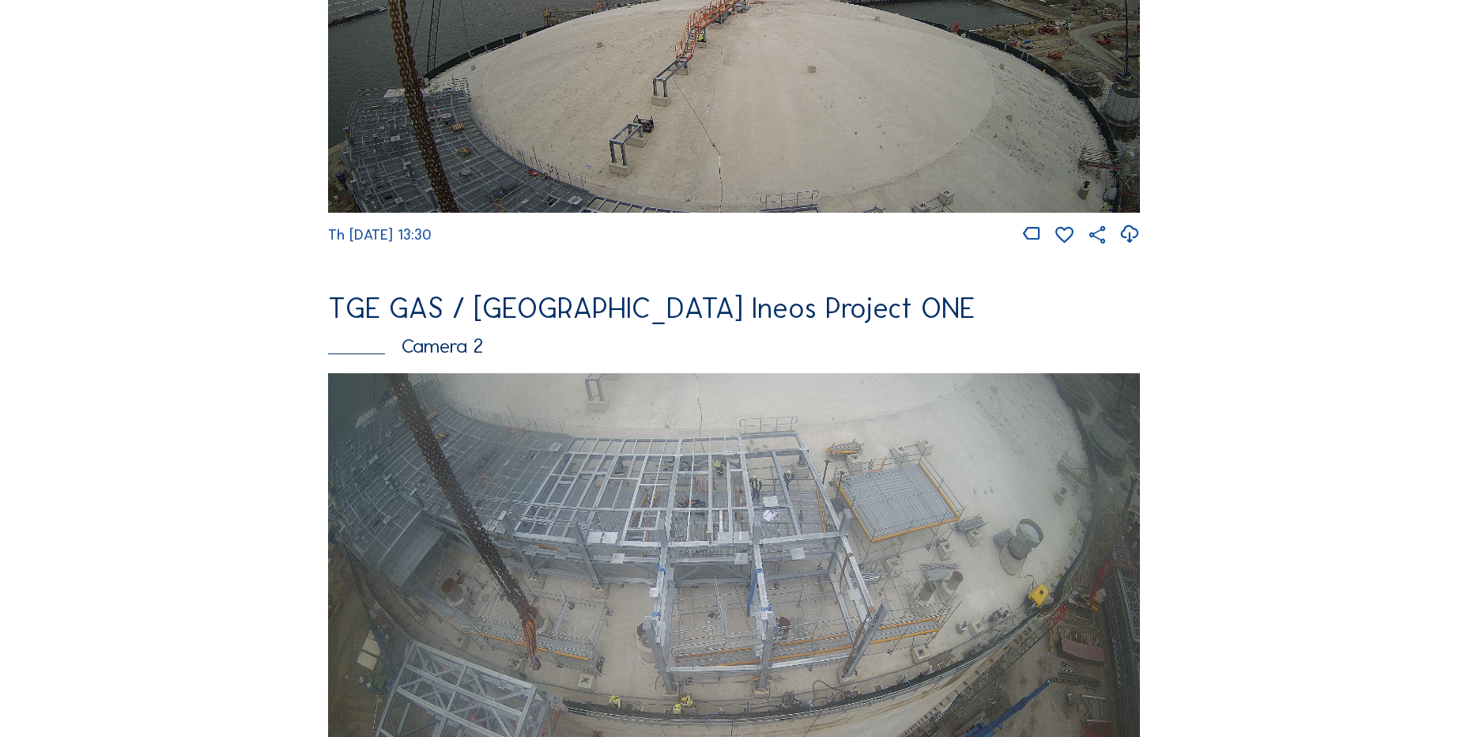
scroll to position [632, 0]
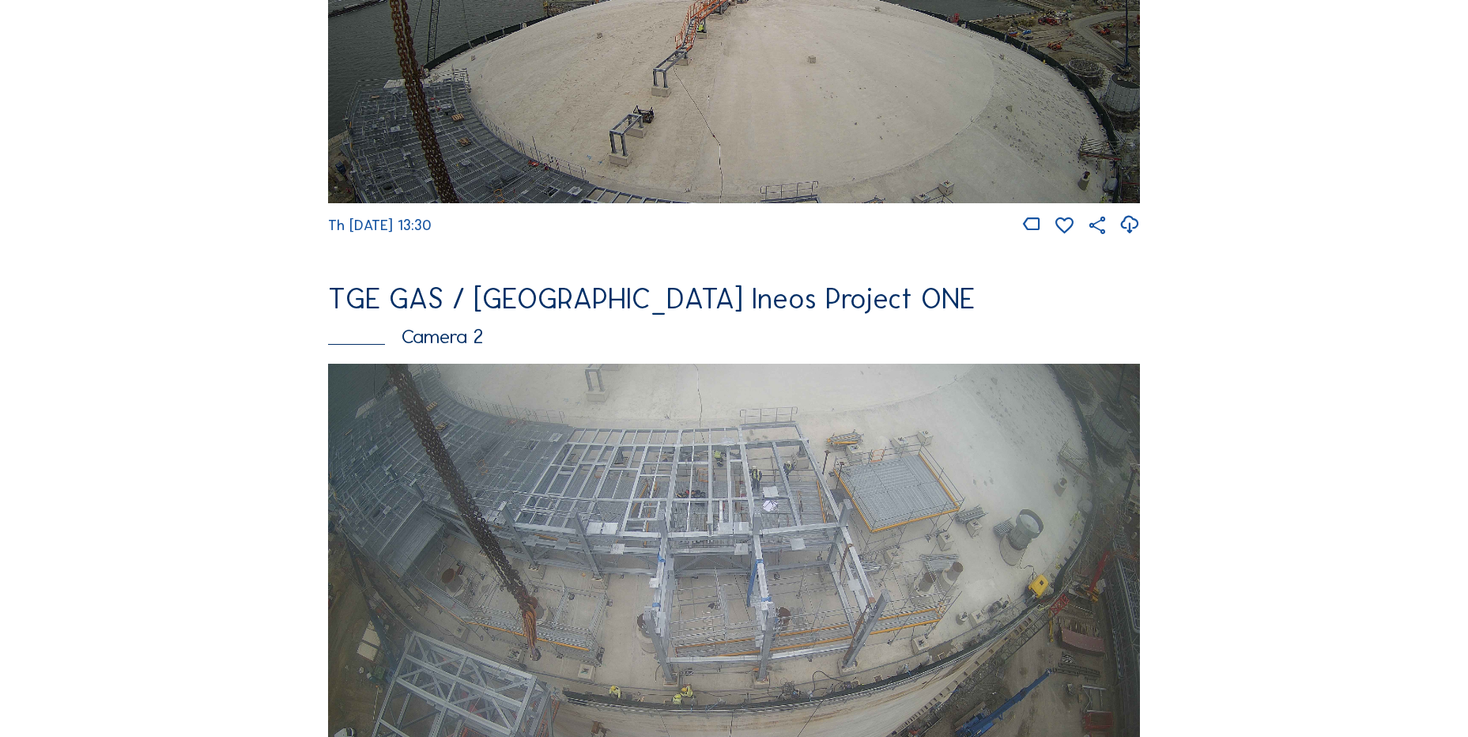
scroll to position [316, 0]
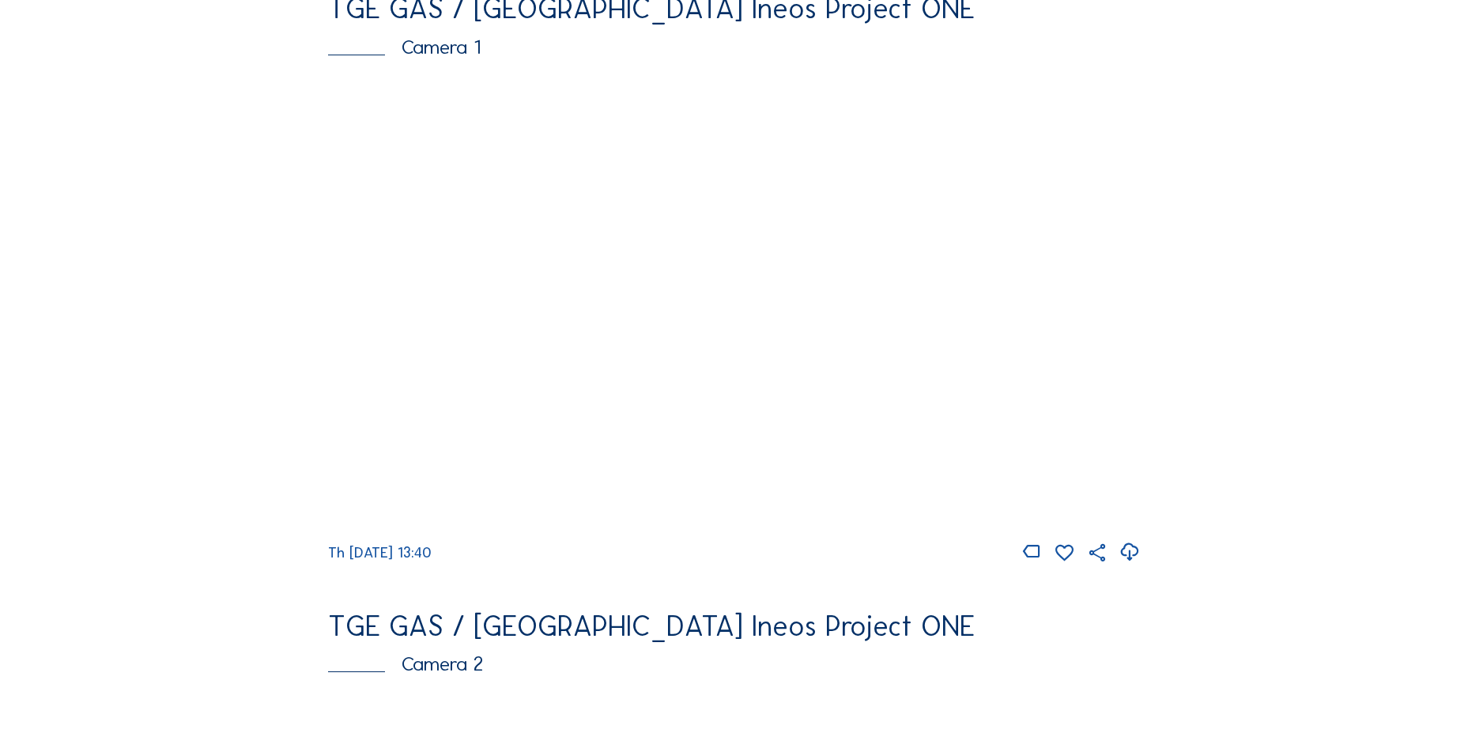
scroll to position [553, 0]
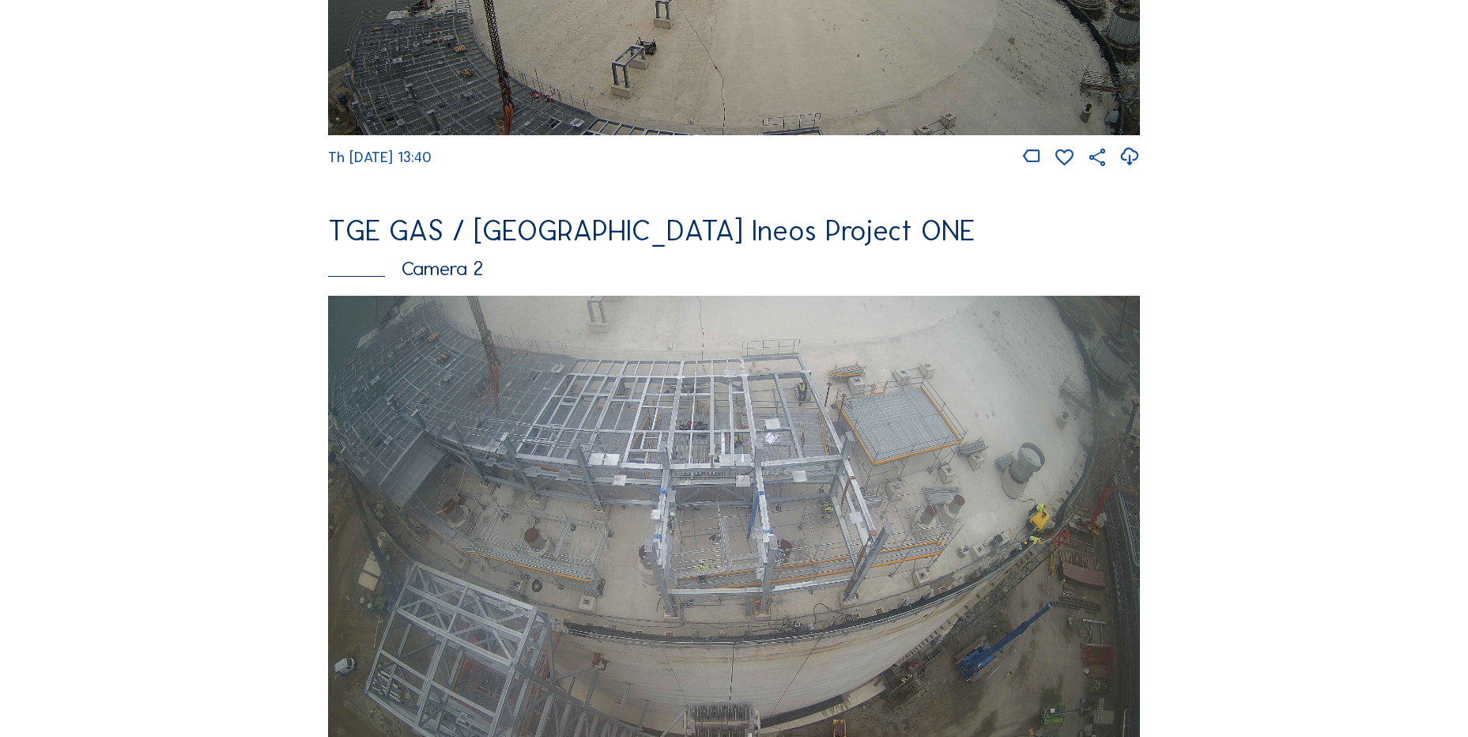
drag, startPoint x: 178, startPoint y: 452, endPoint x: 199, endPoint y: 441, distance: 24.0
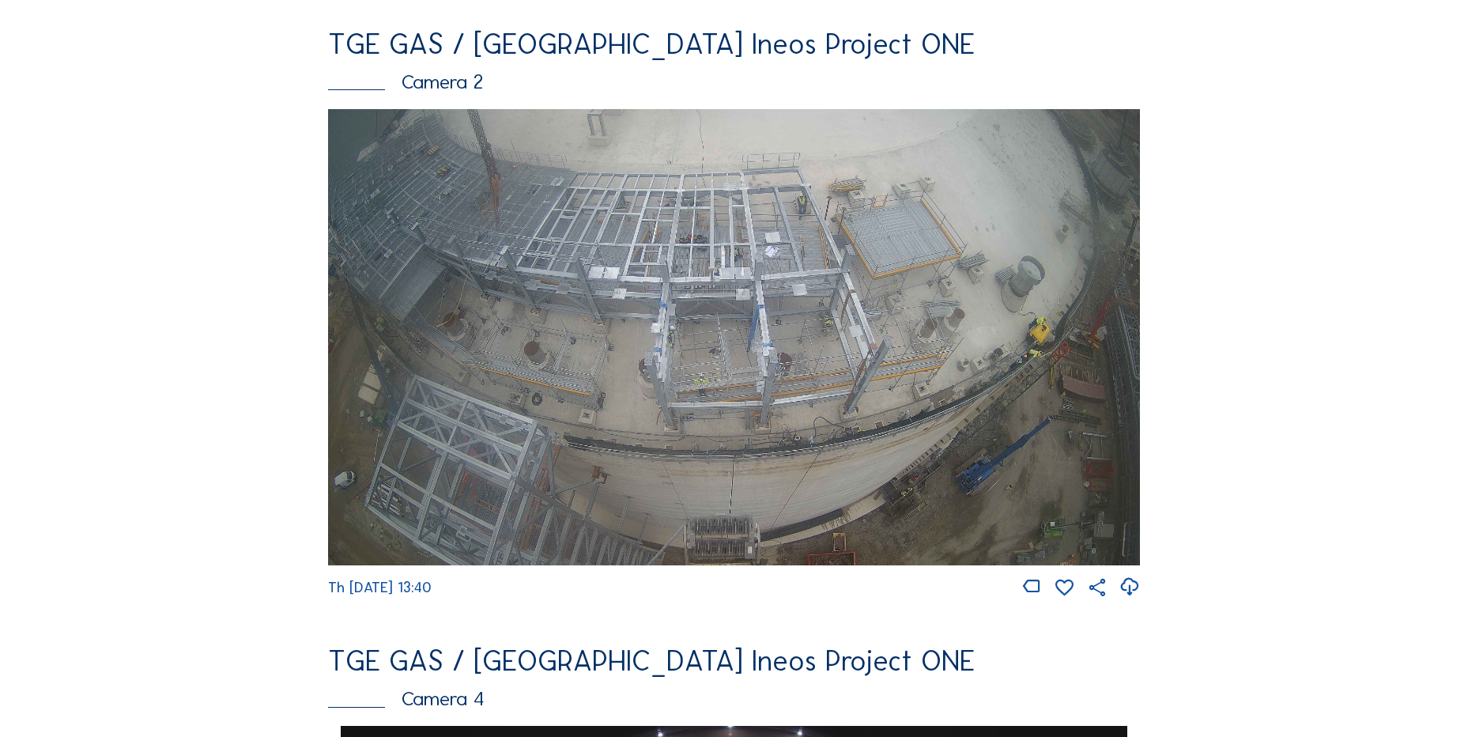
scroll to position [1028, 0]
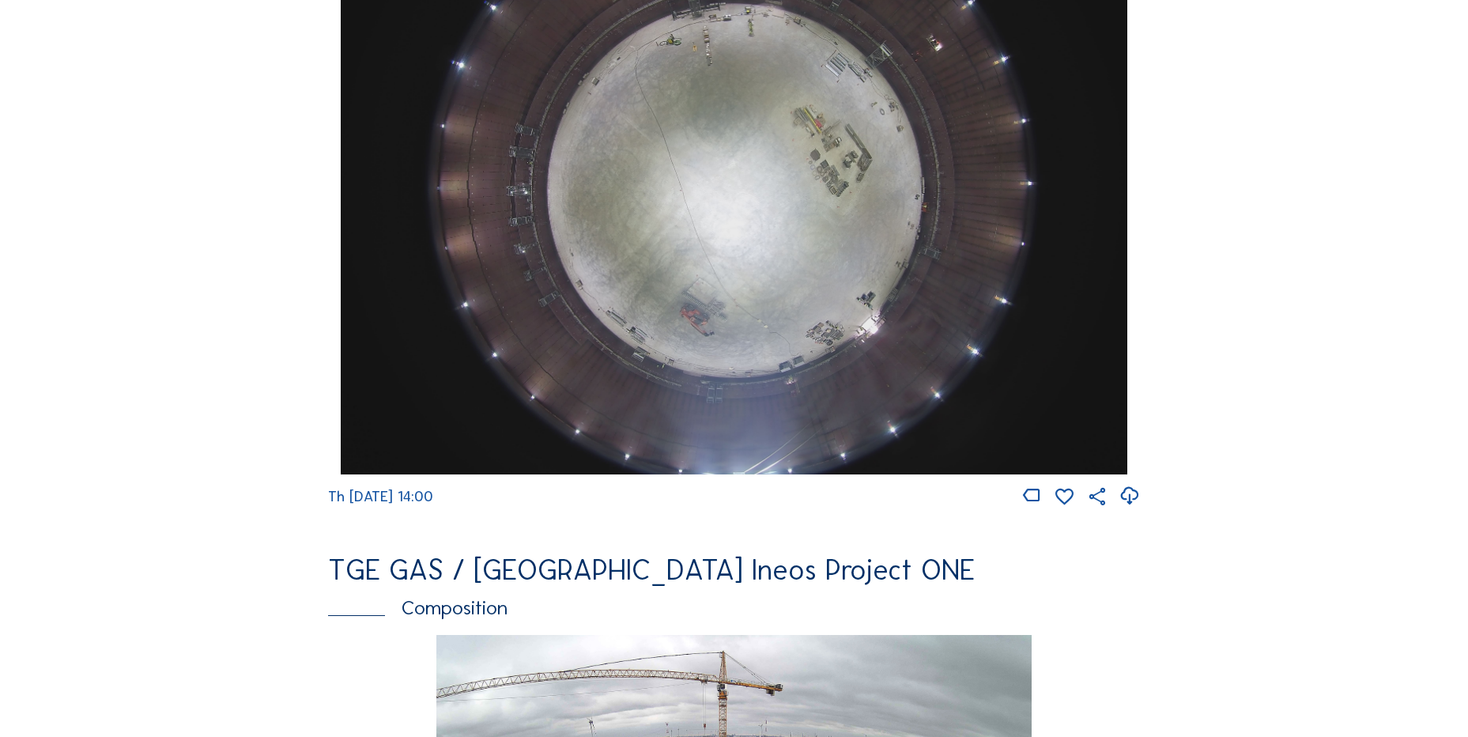
scroll to position [1897, 0]
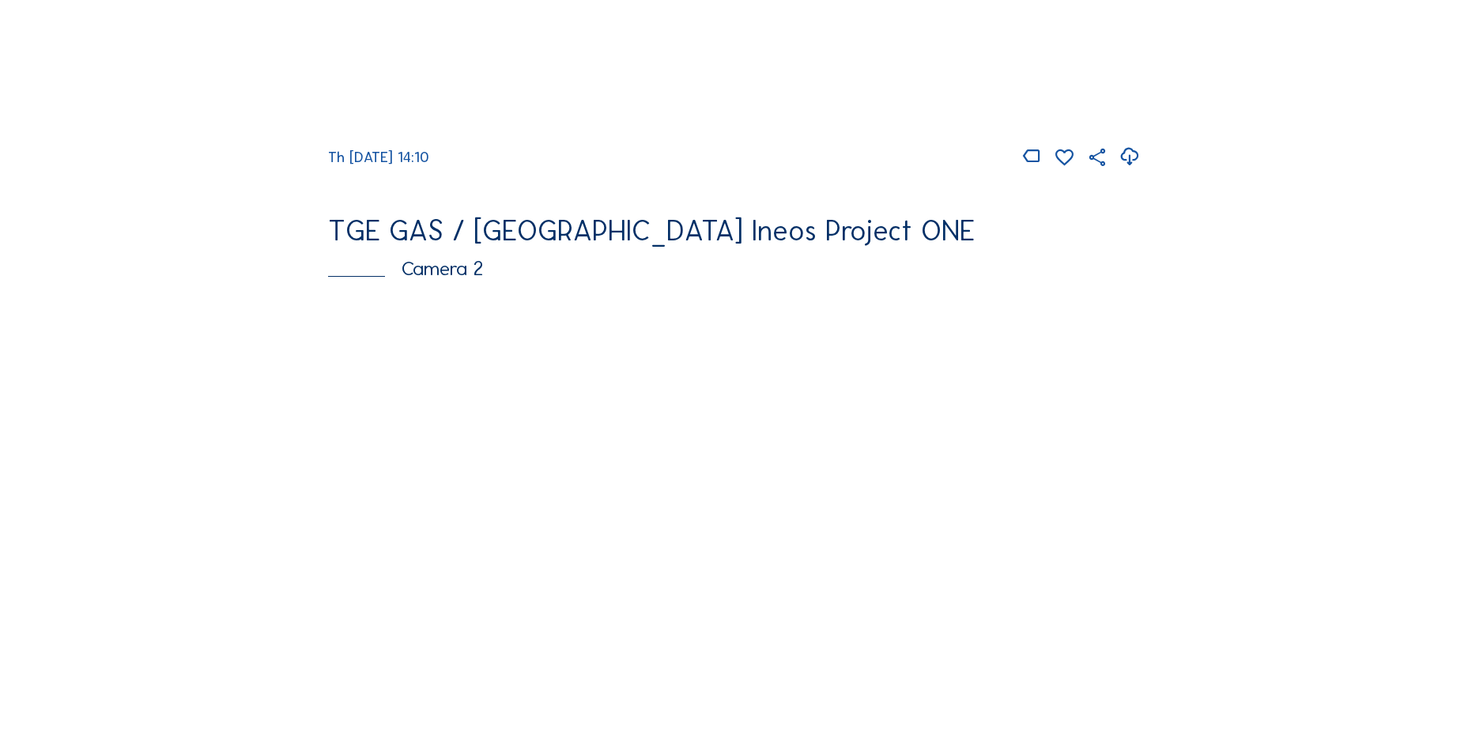
scroll to position [79, 0]
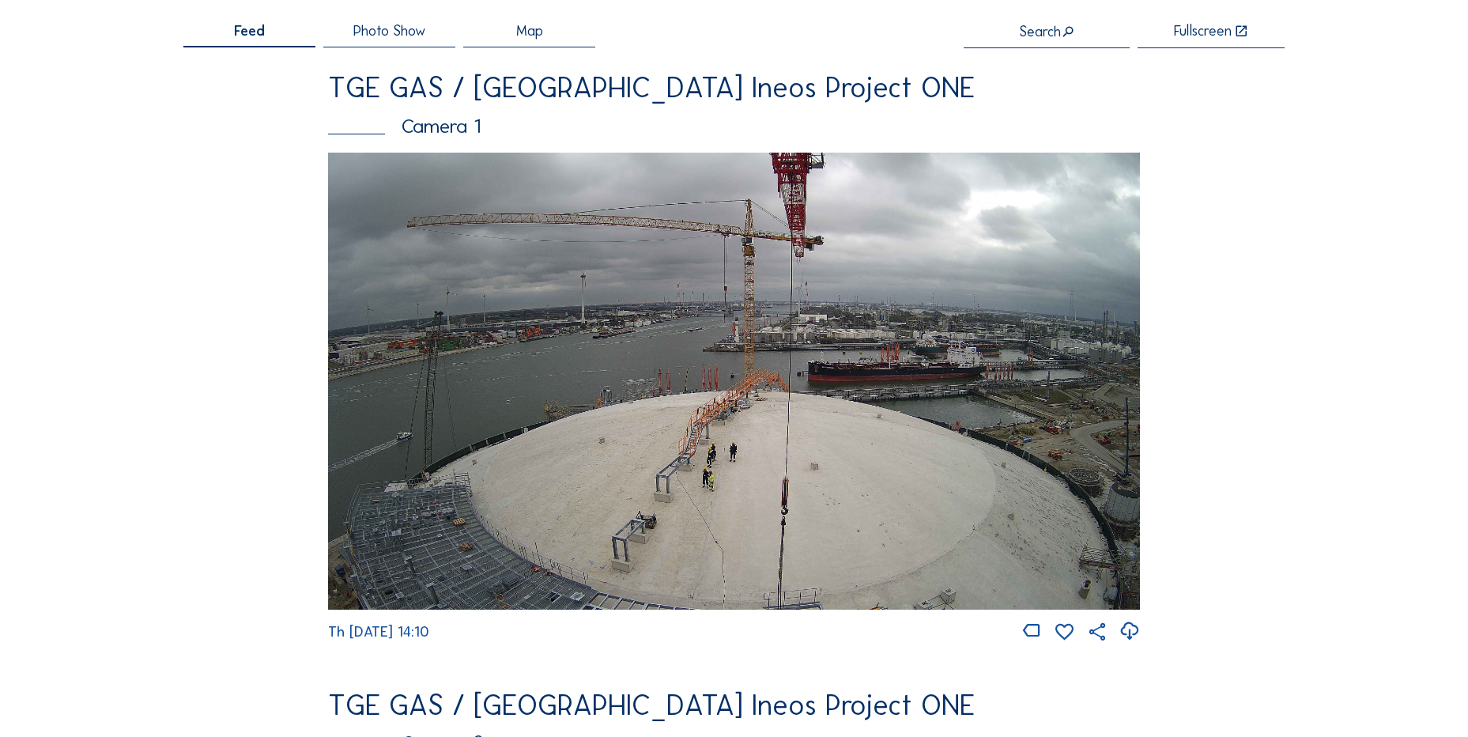
click at [1132, 632] on icon at bounding box center [1129, 631] width 21 height 26
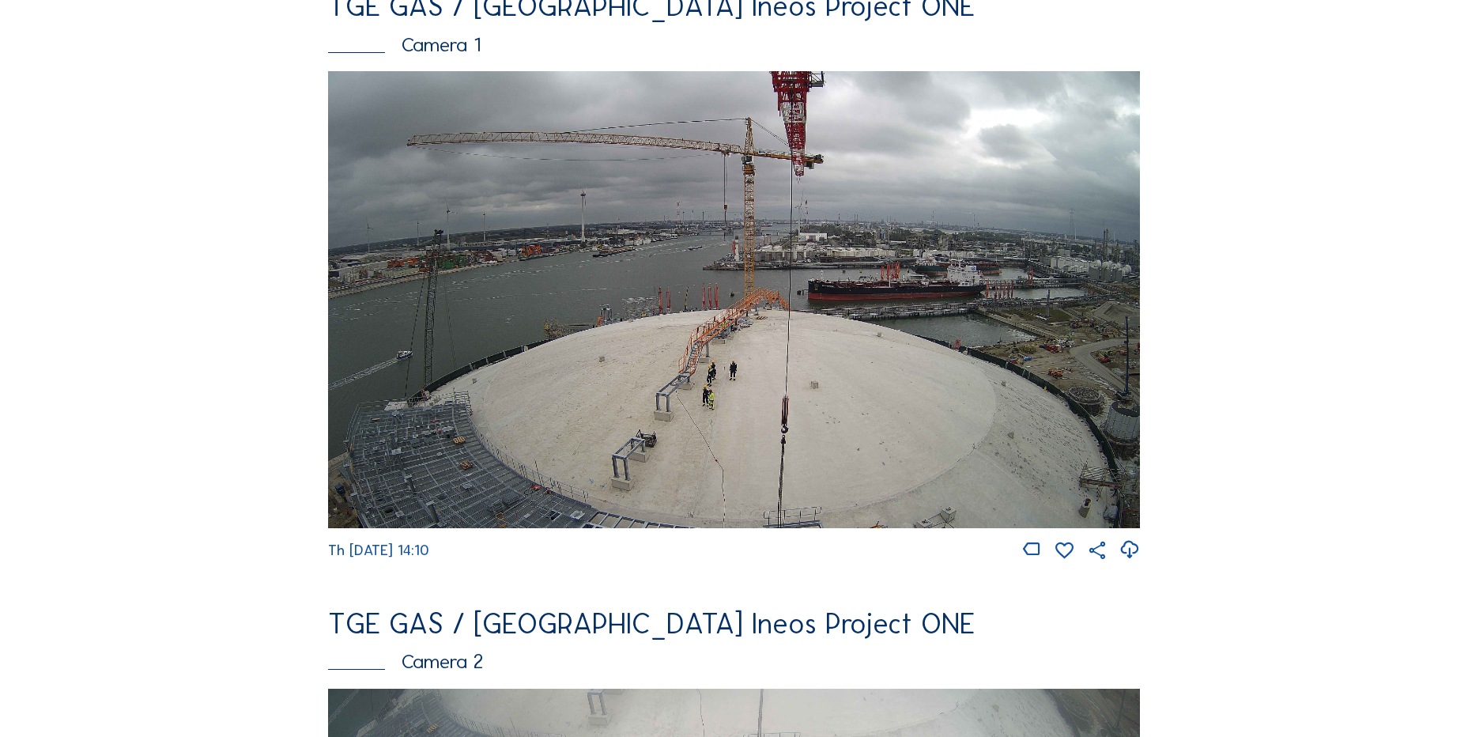
scroll to position [237, 0]
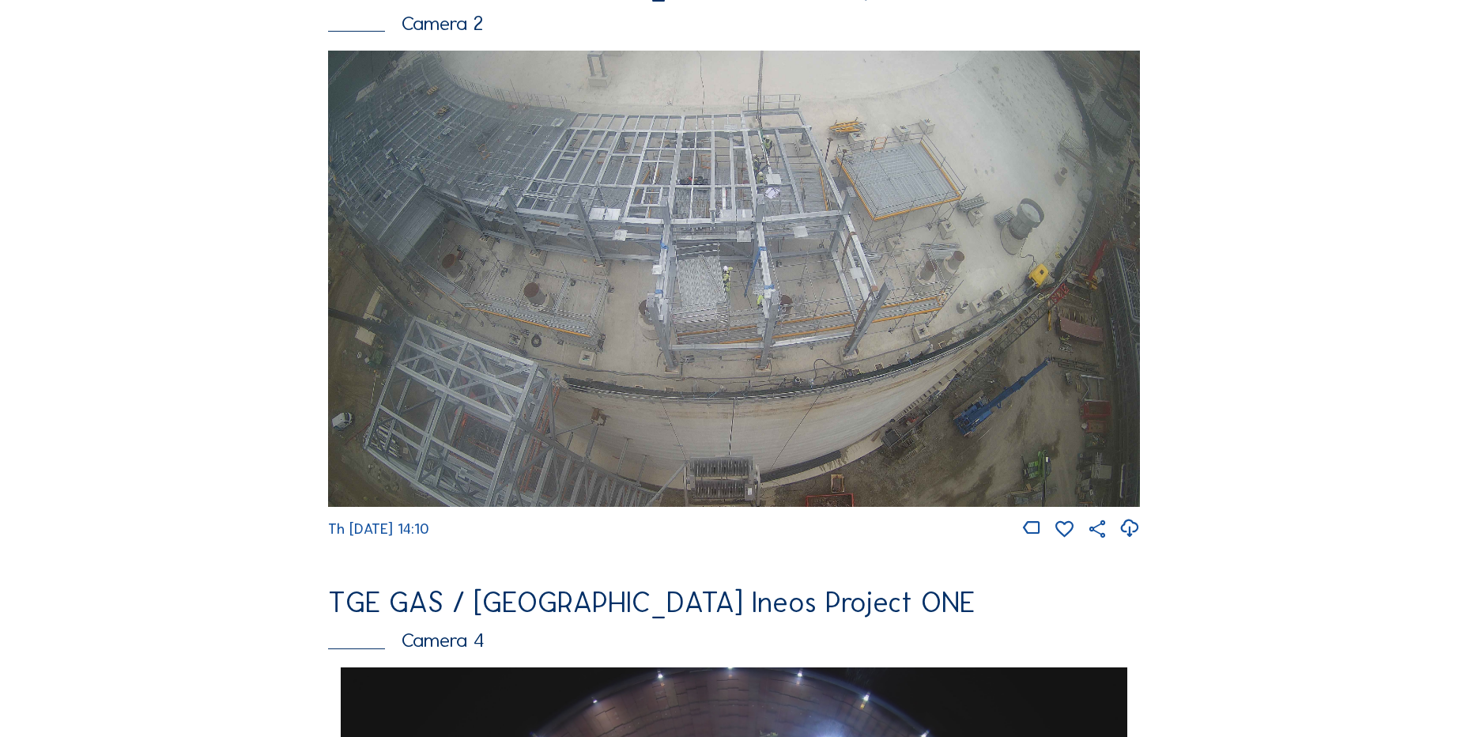
scroll to position [553, 0]
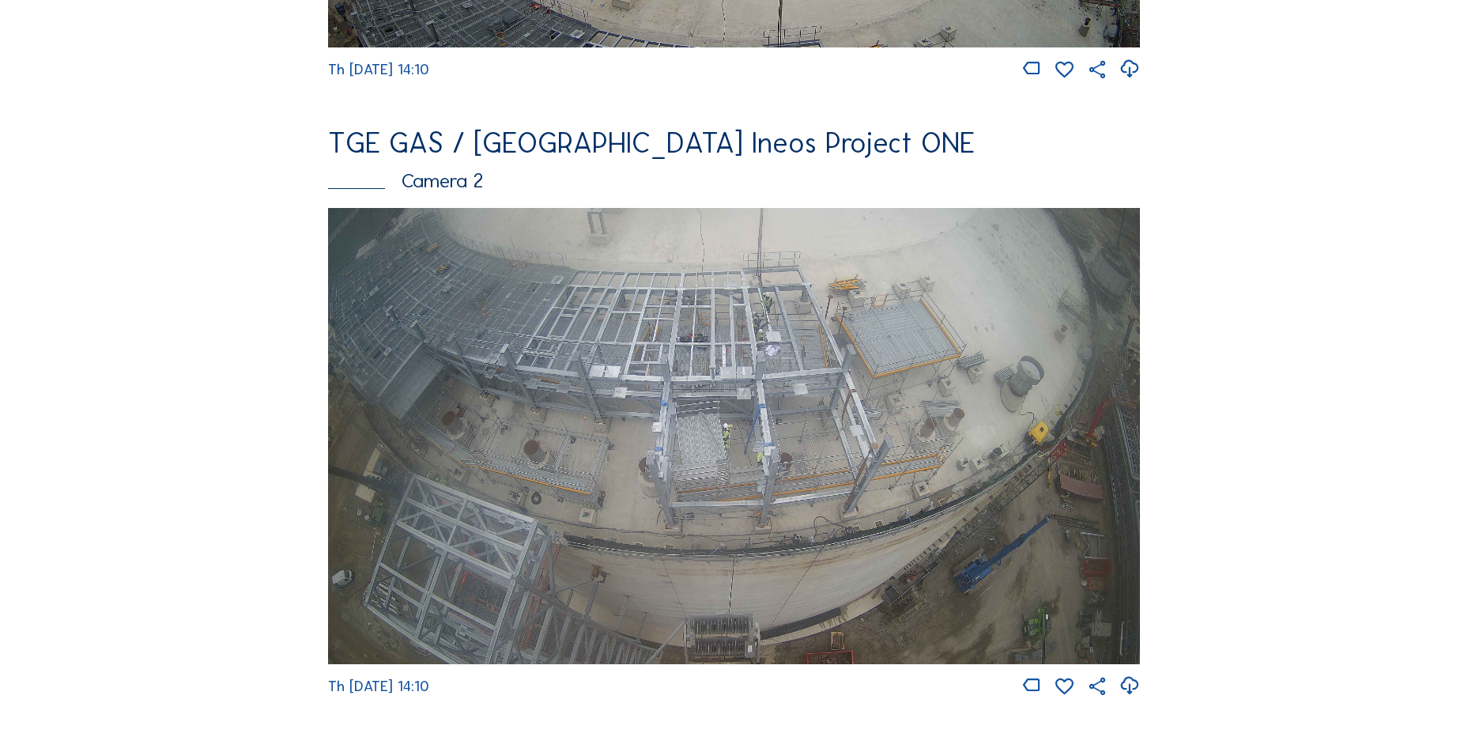
scroll to position [395, 0]
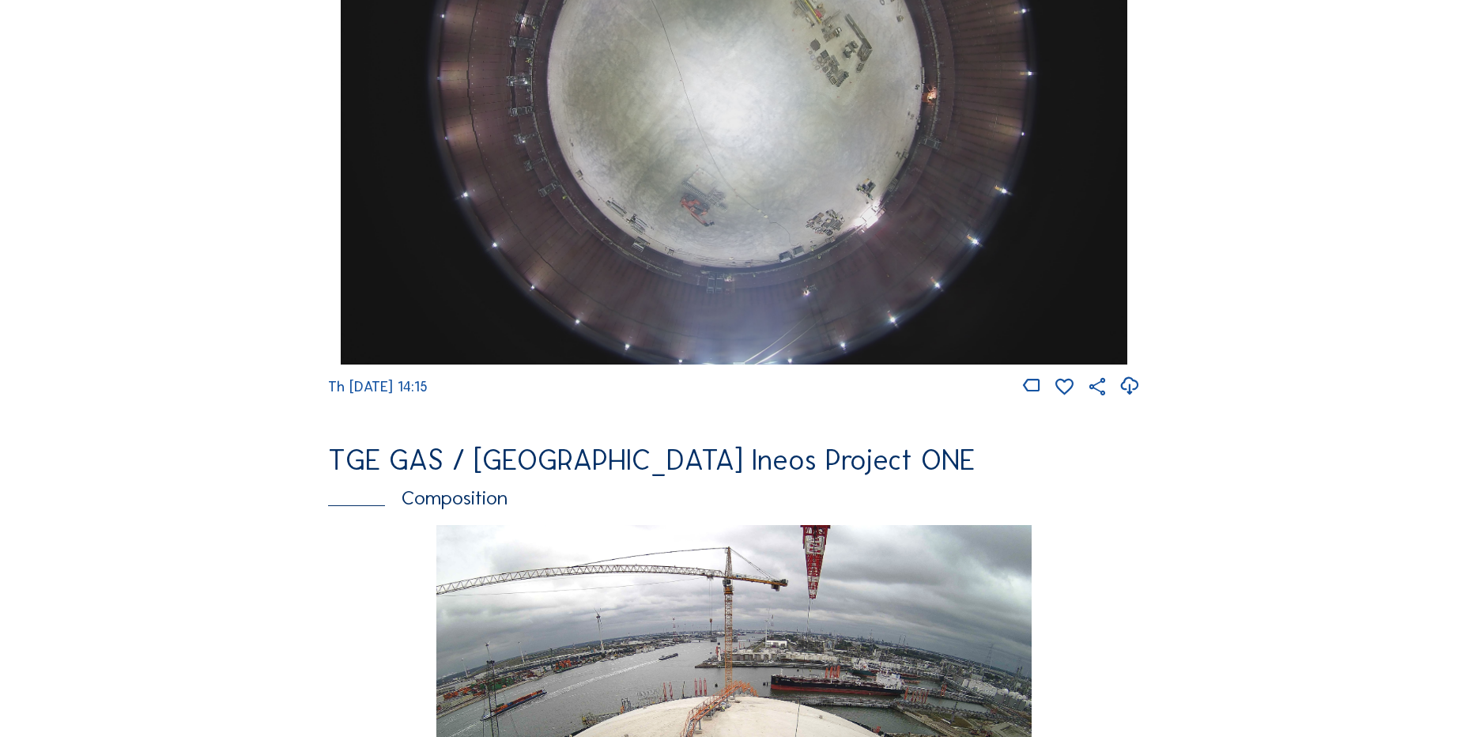
scroll to position [1818, 0]
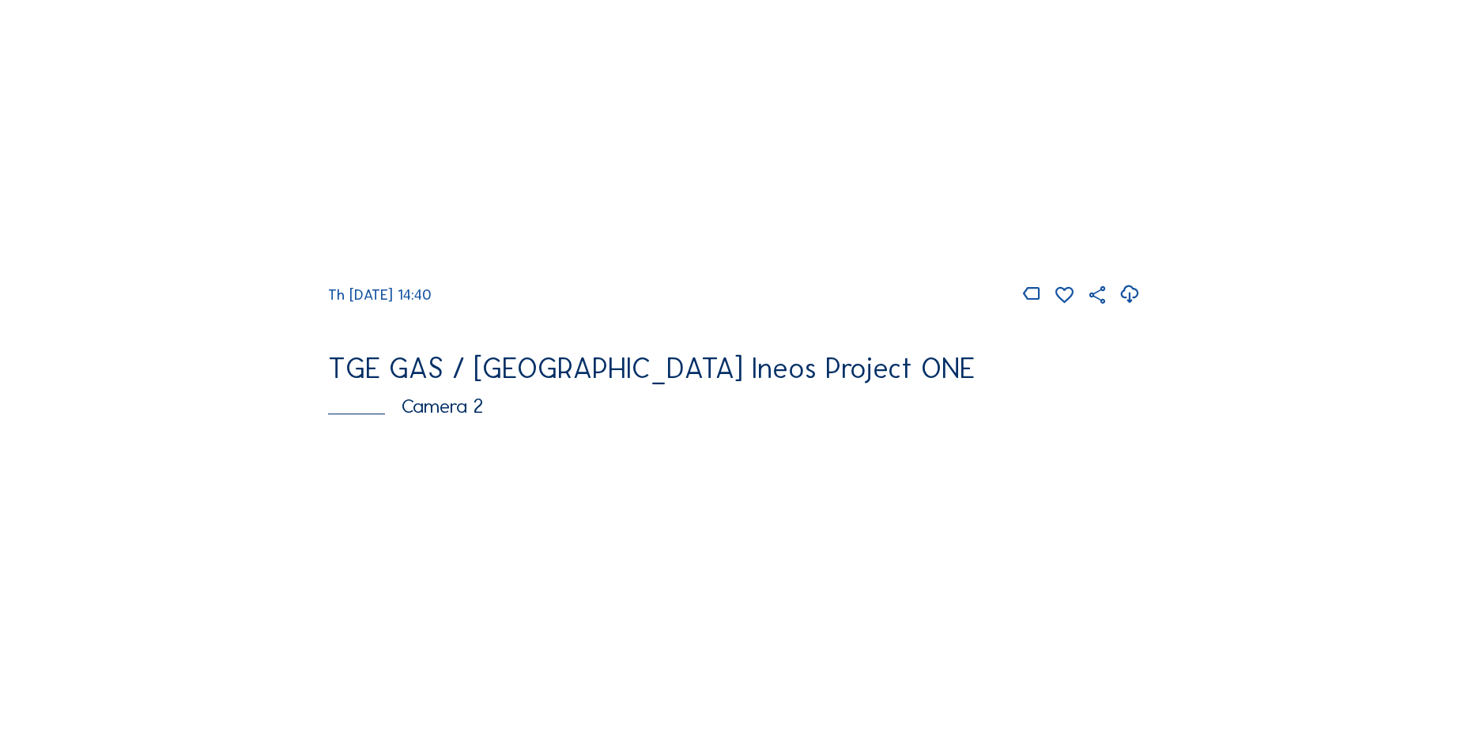
scroll to position [237, 0]
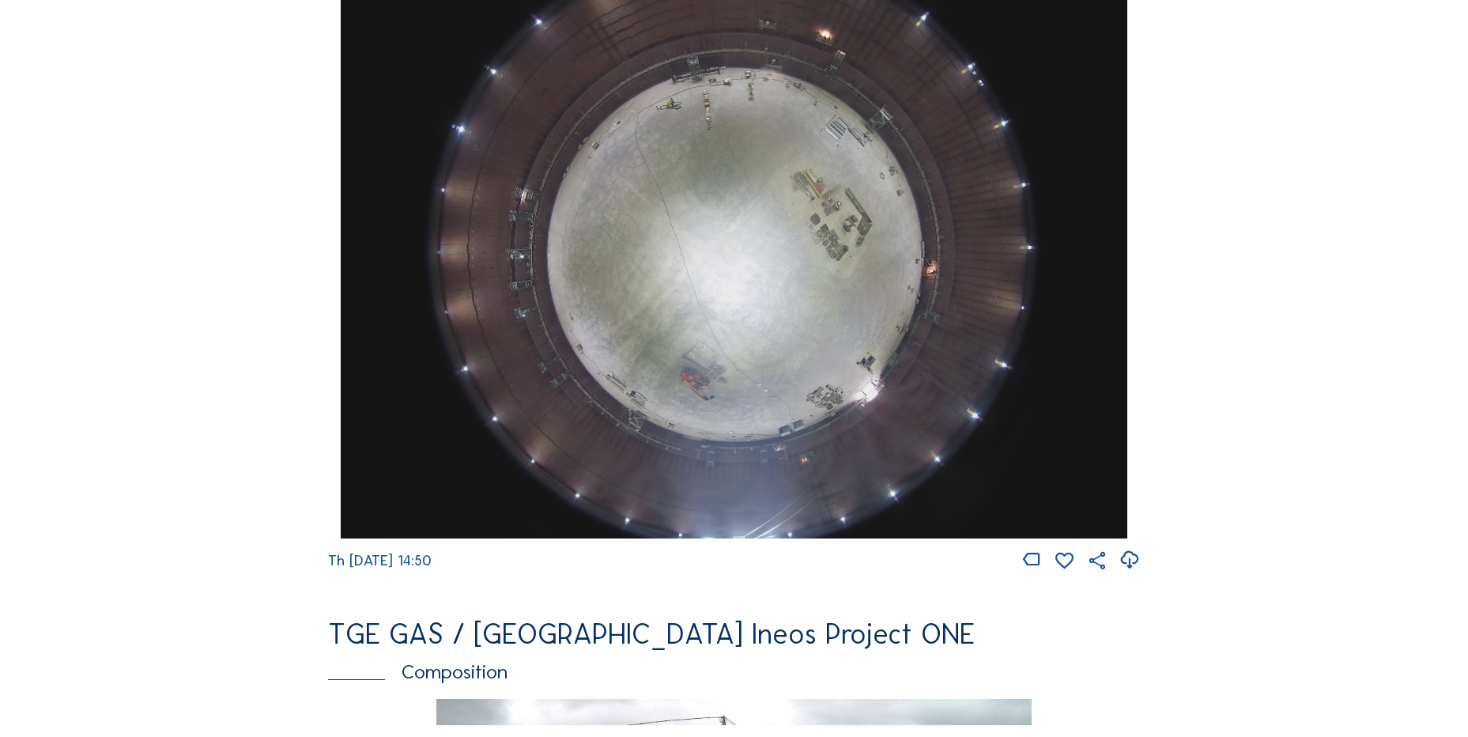
scroll to position [1502, 0]
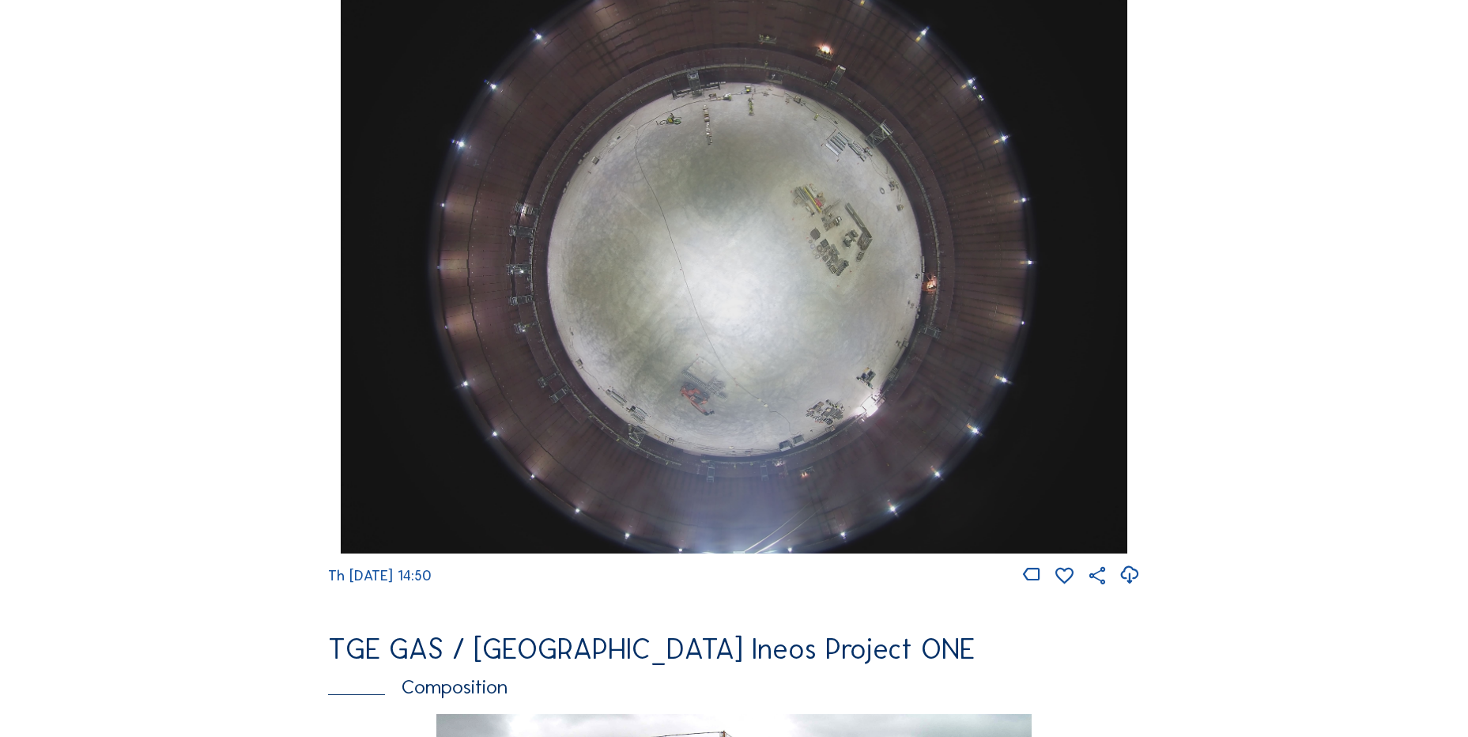
click at [1130, 587] on icon at bounding box center [1129, 575] width 21 height 26
click at [158, 273] on div "Cameras Timelapses My C-Site Feed Photo Show Map Search Fullscreen TGE GAS / An…" at bounding box center [734, 264] width 1468 height 3532
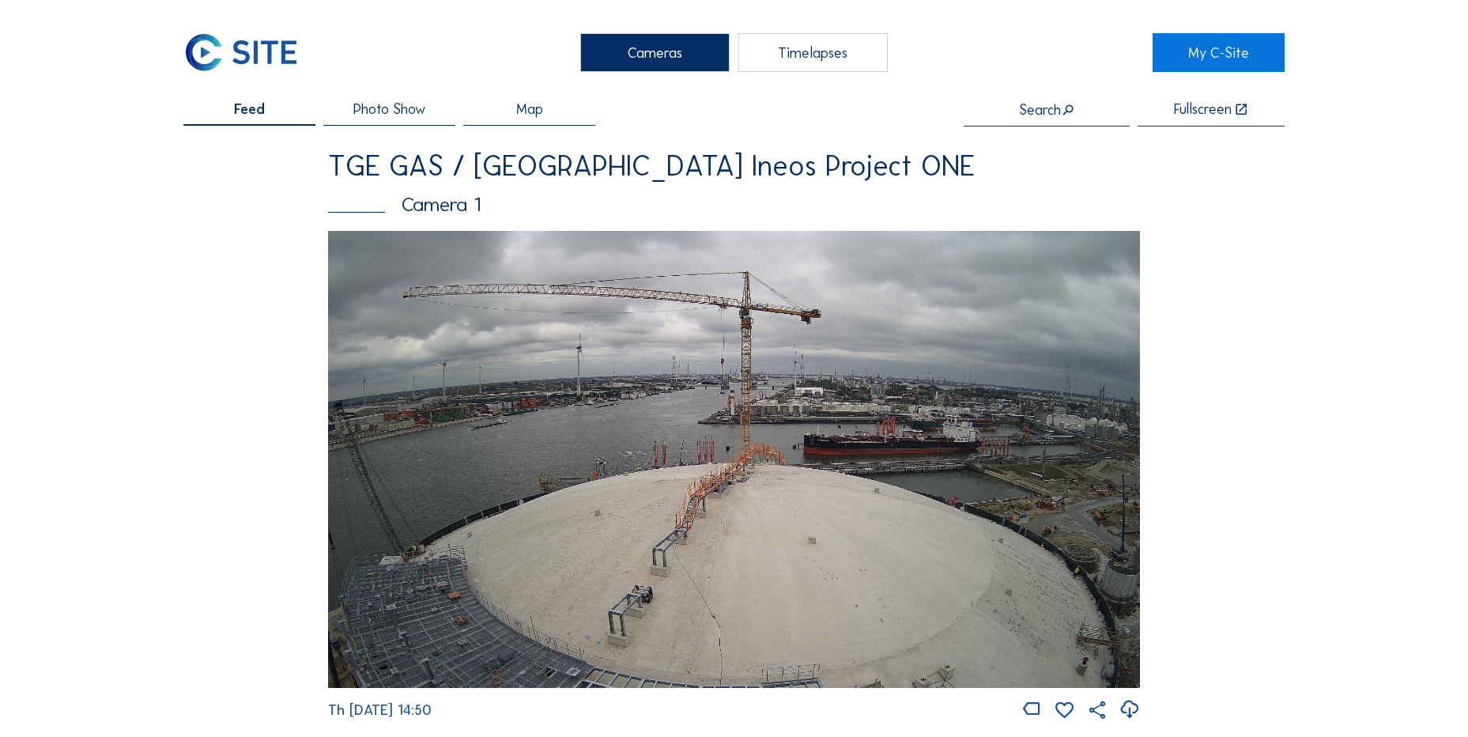
scroll to position [0, 0]
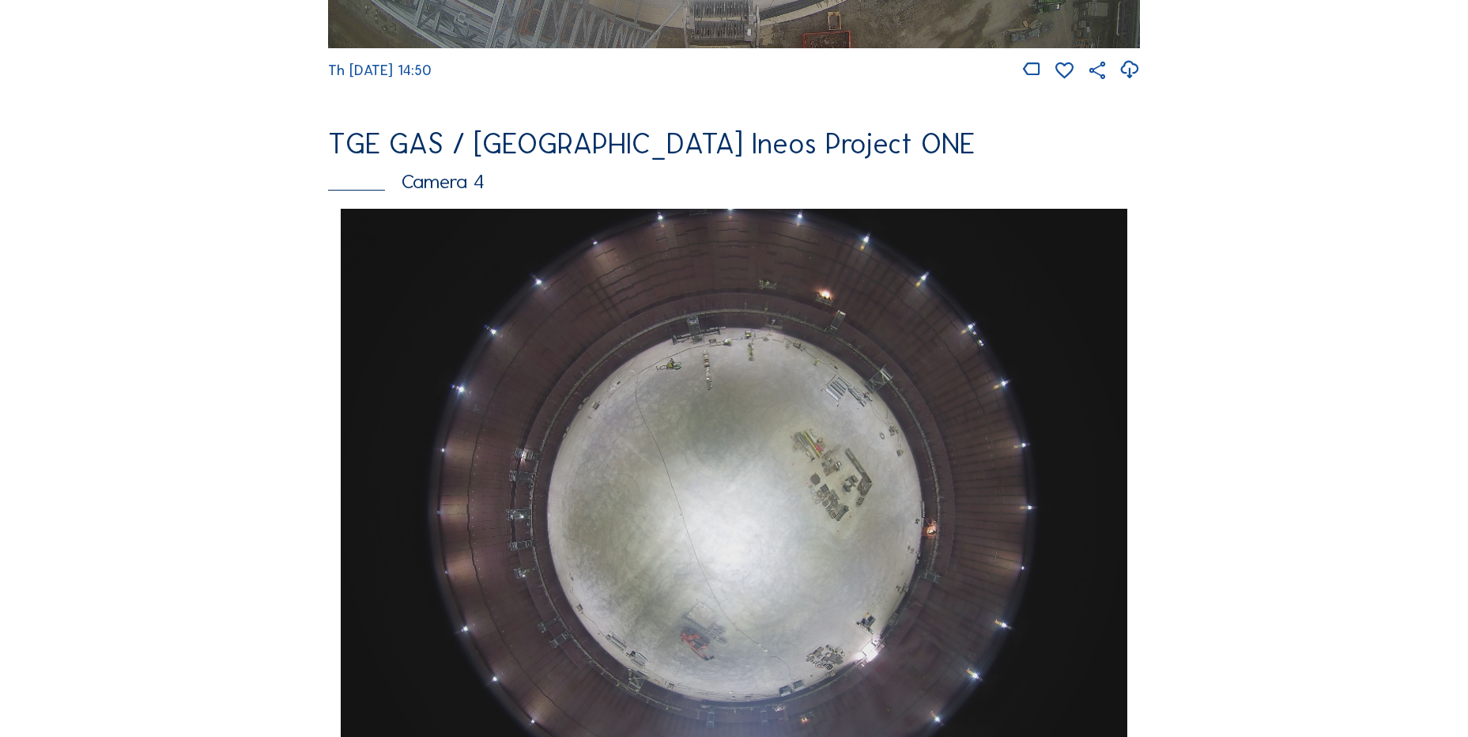
scroll to position [1502, 0]
